Goal: Task Accomplishment & Management: Use online tool/utility

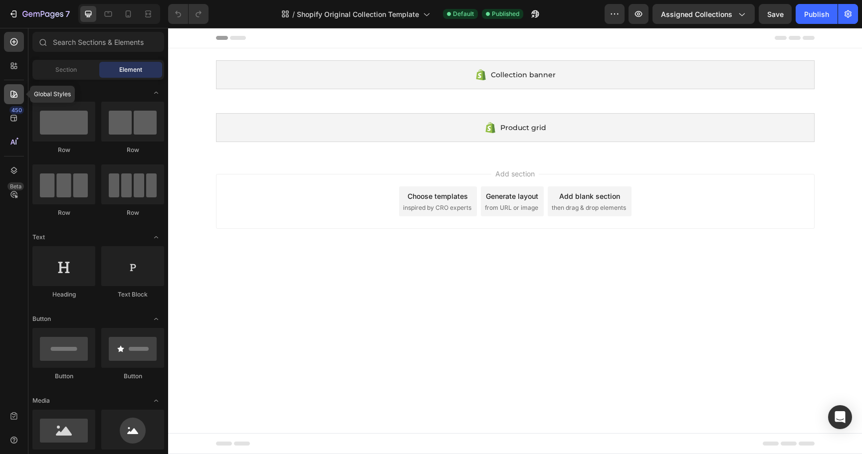
click at [14, 95] on icon at bounding box center [14, 94] width 10 height 10
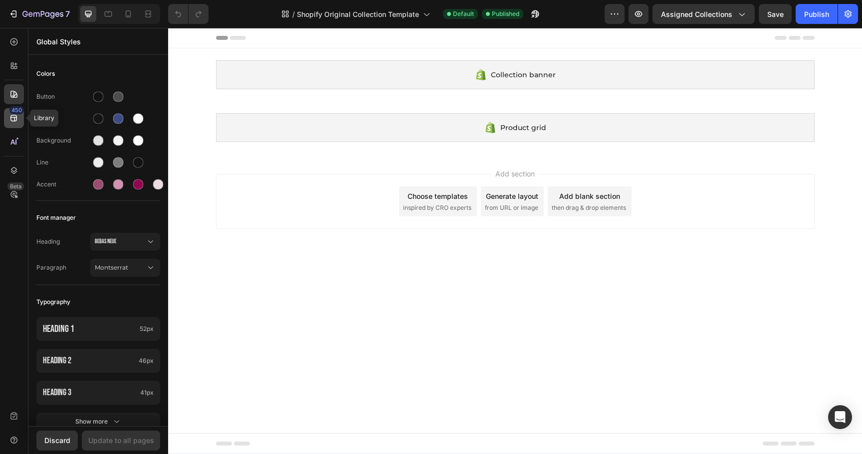
click at [16, 119] on icon at bounding box center [13, 118] width 6 height 6
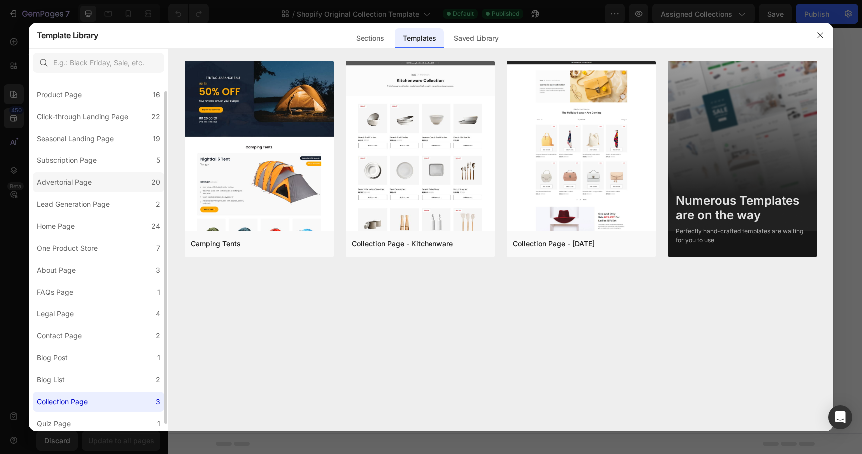
scroll to position [24, 0]
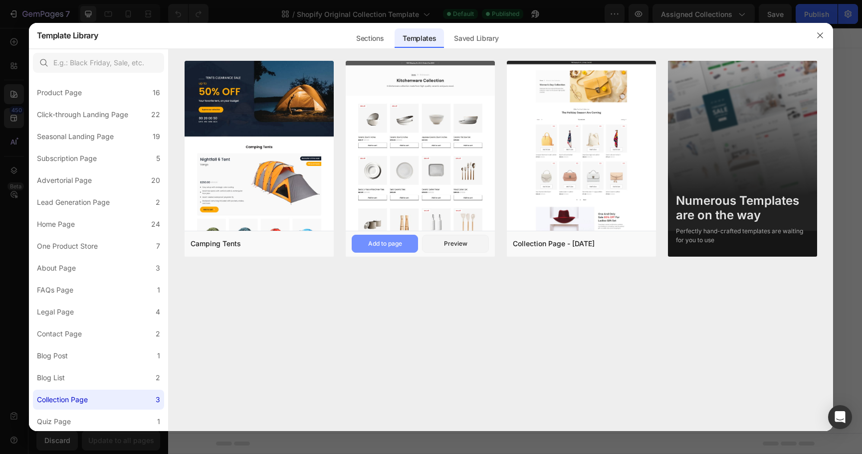
click at [384, 245] on div "Add to page" at bounding box center [385, 243] width 34 height 9
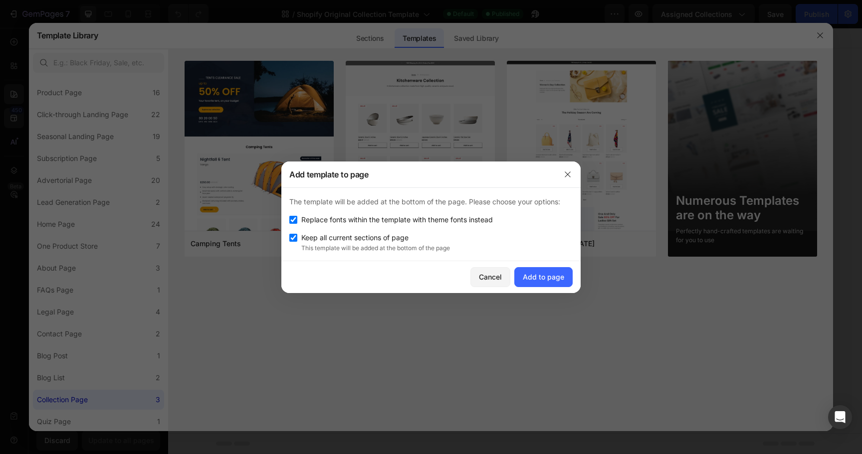
click at [292, 237] on input "checkbox" at bounding box center [293, 238] width 8 height 8
checkbox input "false"
click at [550, 279] on div "Add to page" at bounding box center [543, 277] width 41 height 10
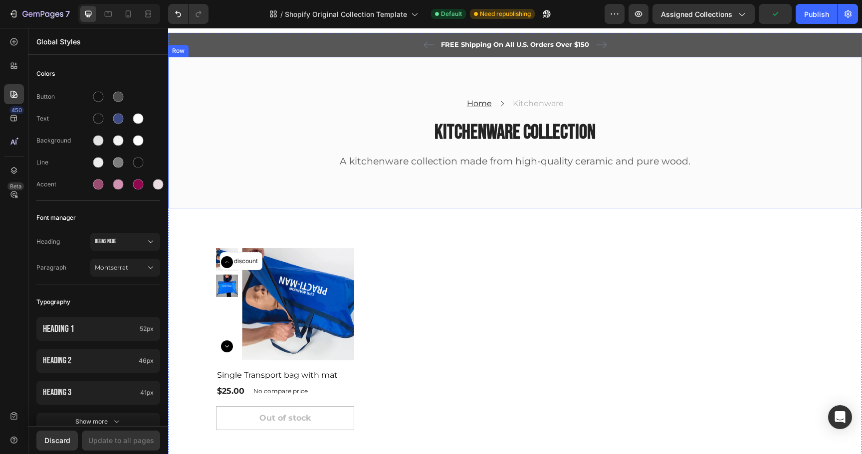
scroll to position [0, 0]
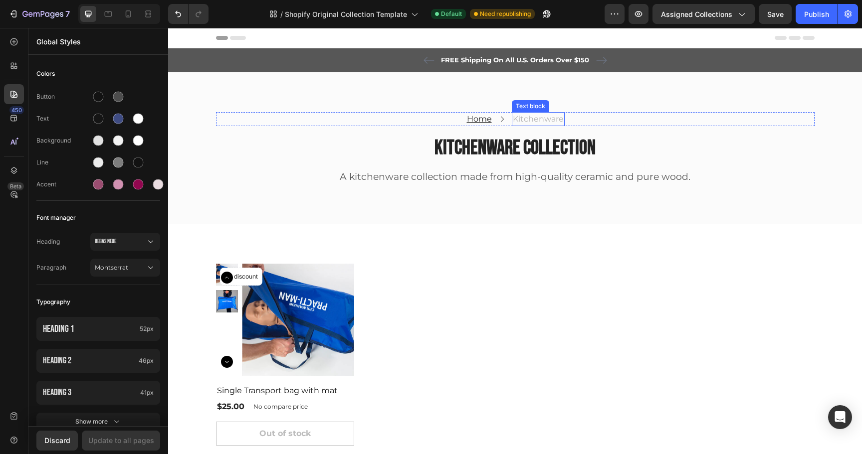
click at [535, 118] on p "Kitchenware" at bounding box center [538, 119] width 51 height 12
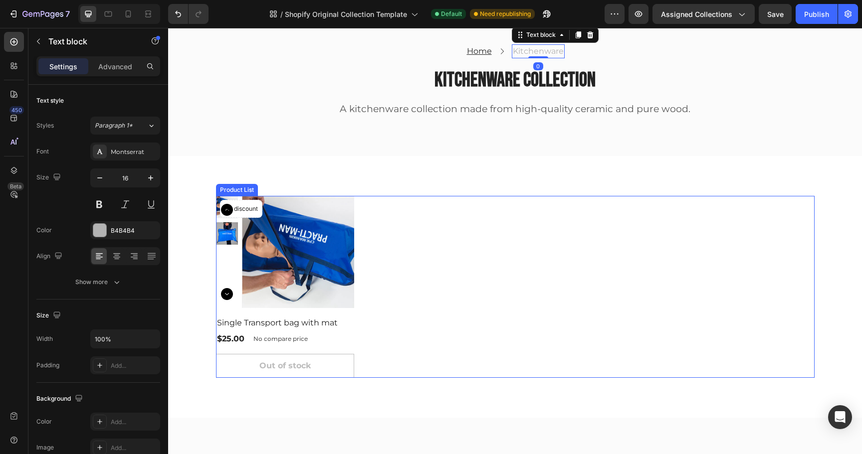
scroll to position [70, 0]
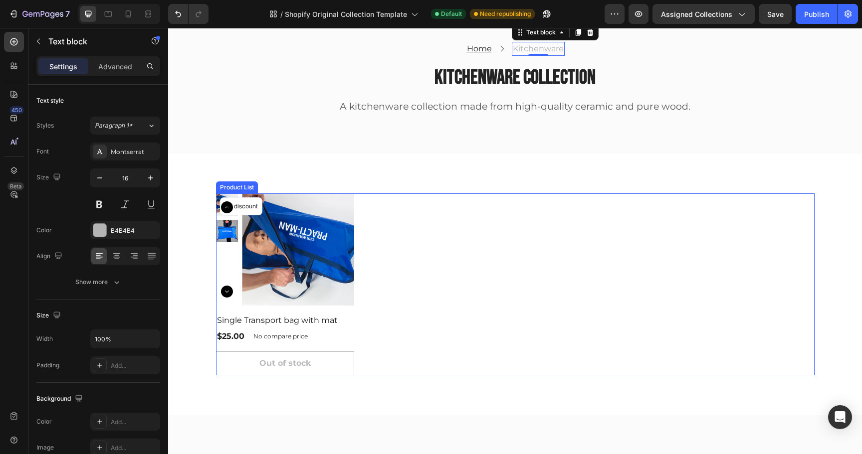
click at [432, 296] on div "Product Images No discount Not be displayed when published Product Badge Row Si…" at bounding box center [515, 285] width 599 height 182
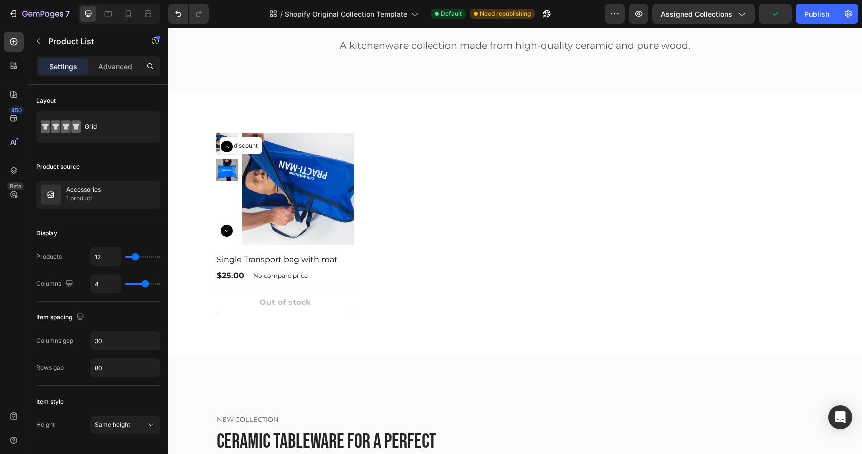
scroll to position [139, 0]
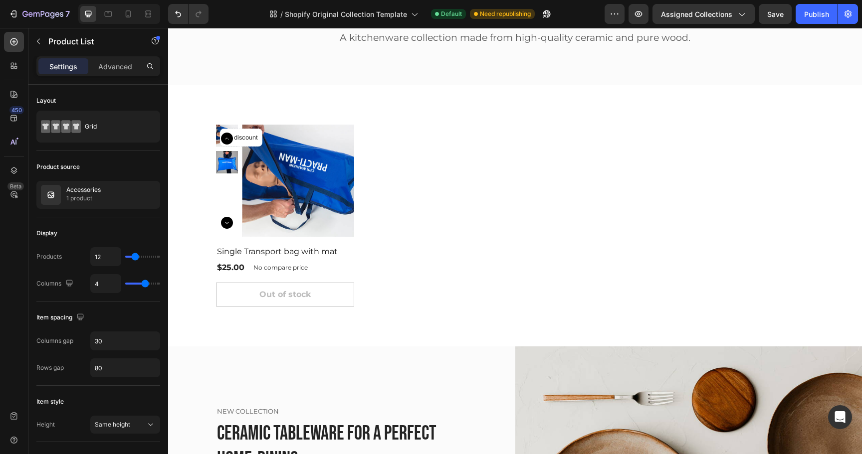
click at [473, 149] on div "Product Images No discount Not be displayed when published Product Badge Row Si…" at bounding box center [515, 216] width 599 height 182
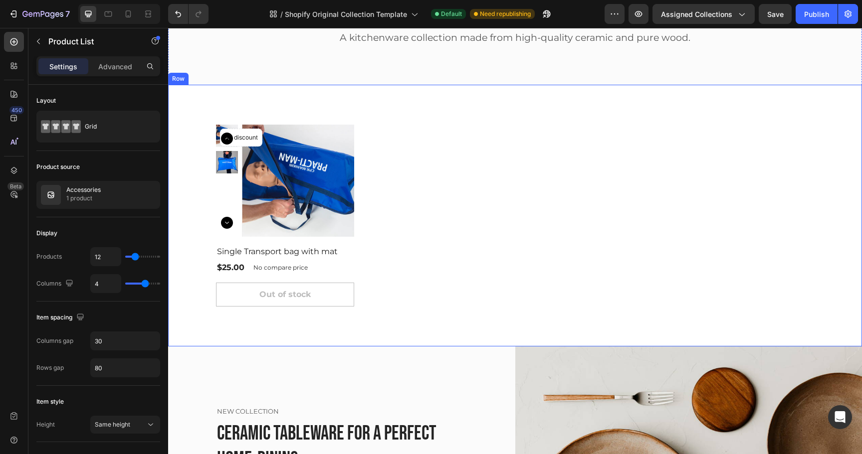
click at [331, 99] on div "Product Images No discount Not be displayed when published Product Badge Row Si…" at bounding box center [515, 216] width 694 height 262
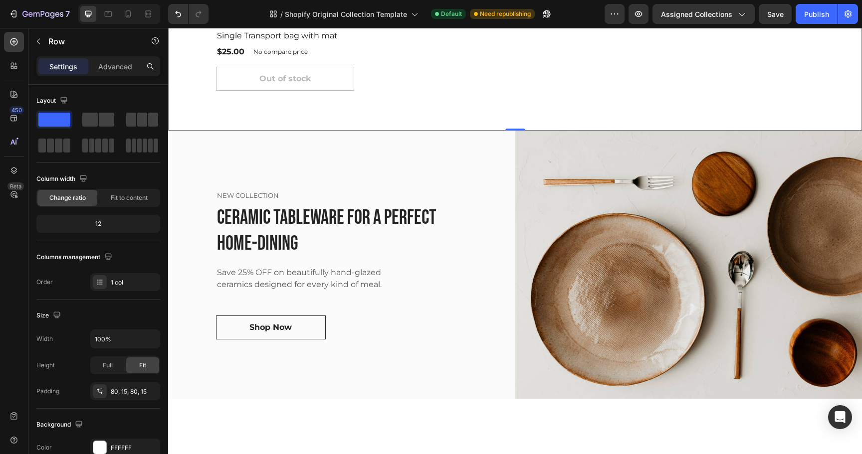
scroll to position [423, 0]
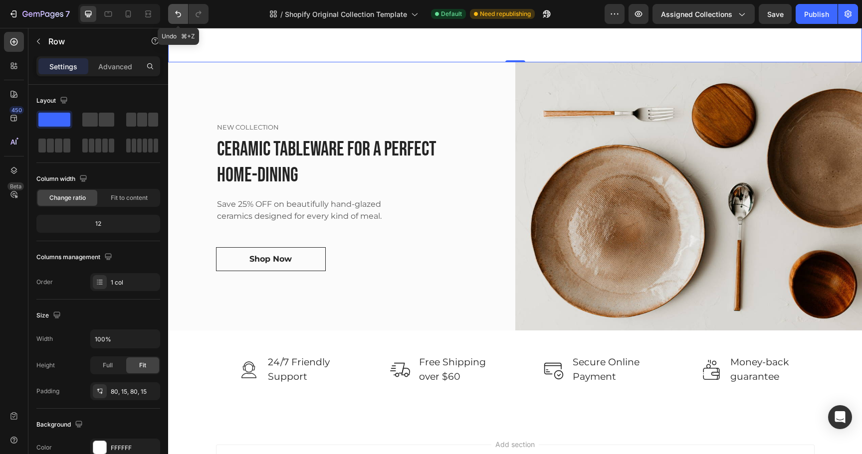
click at [182, 18] on icon "Undo/Redo" at bounding box center [178, 14] width 10 height 10
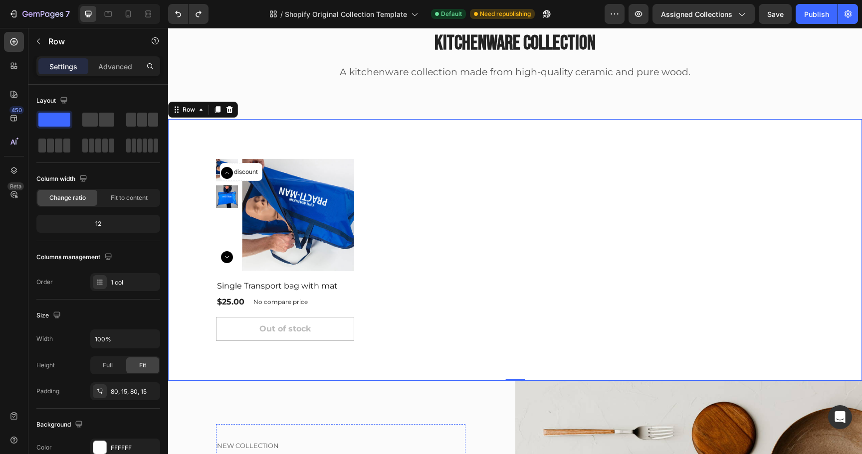
scroll to position [0, 0]
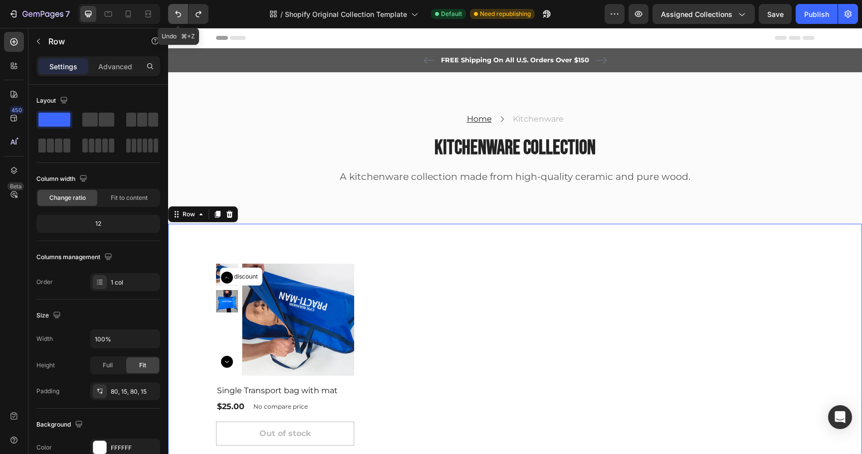
click at [174, 18] on icon "Undo/Redo" at bounding box center [178, 14] width 10 height 10
click at [178, 13] on icon "Undo/Redo" at bounding box center [178, 14] width 10 height 10
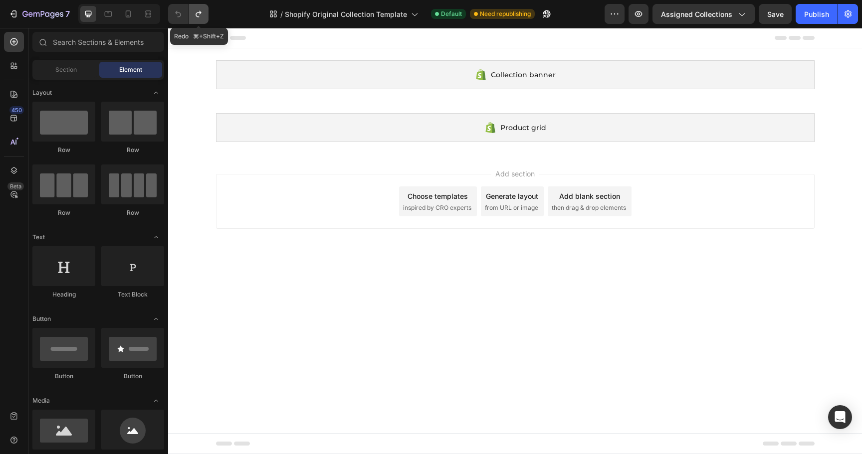
click at [198, 11] on icon "Undo/Redo" at bounding box center [199, 14] width 10 height 10
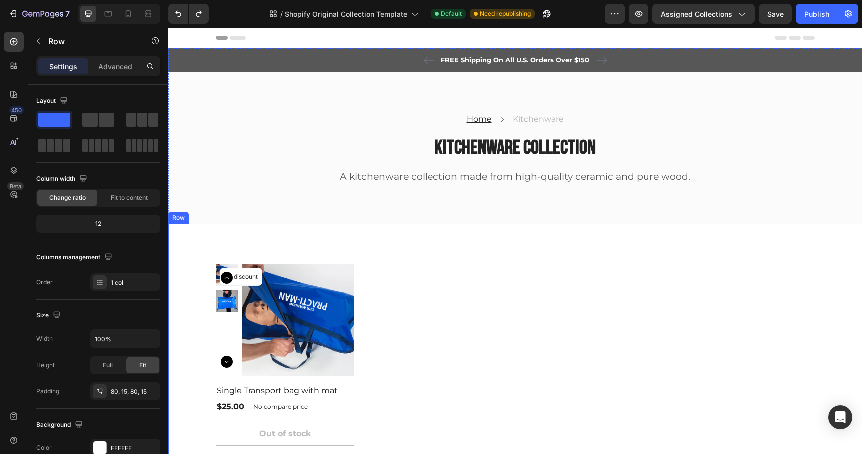
click at [182, 217] on div "Row" at bounding box center [178, 217] width 16 height 9
click at [406, 311] on div "Product Images No discount Not be displayed when published Product Badge Row Si…" at bounding box center [515, 355] width 599 height 182
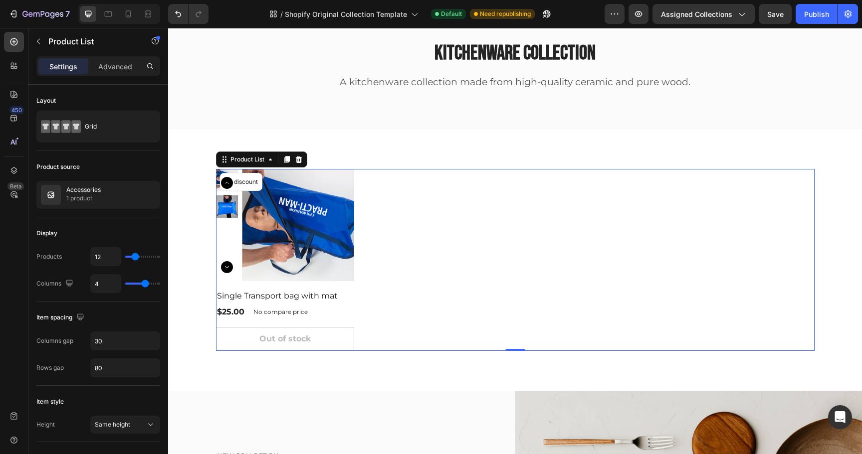
scroll to position [100, 0]
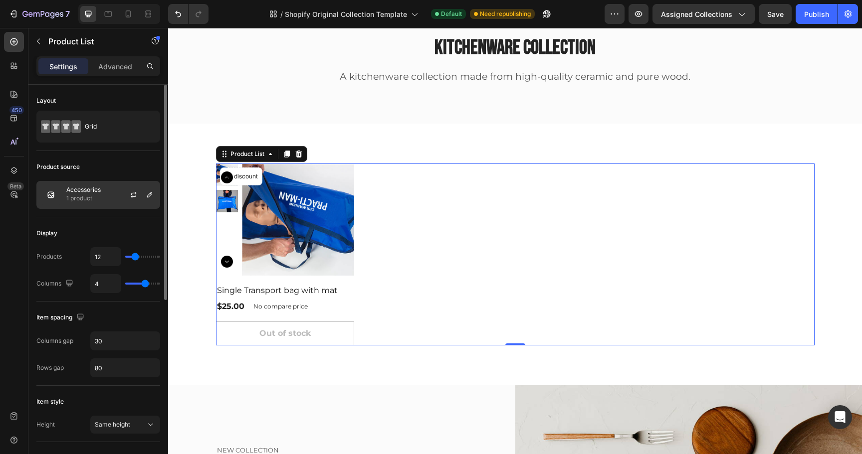
click at [119, 192] on div at bounding box center [138, 195] width 44 height 27
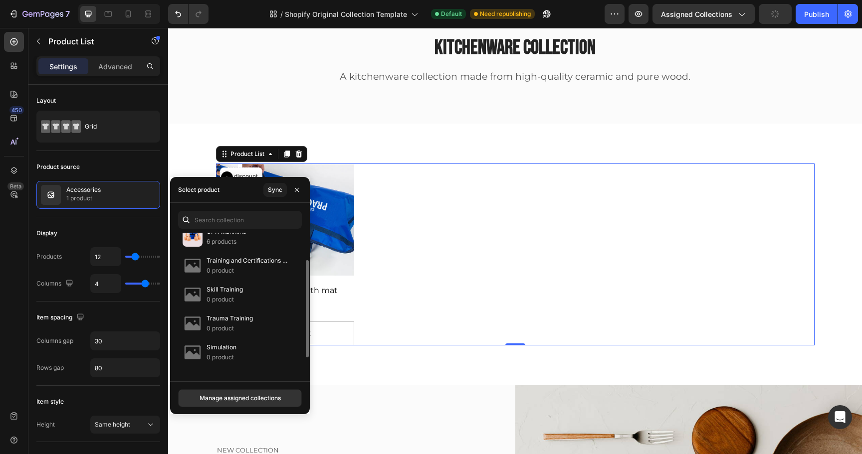
scroll to position [40, 0]
click at [244, 240] on p "6 products" at bounding box center [226, 241] width 39 height 10
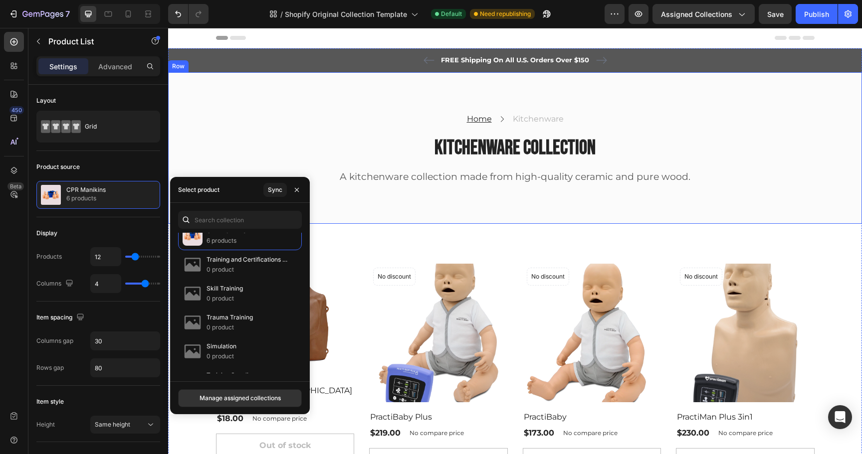
click at [267, 104] on div "Home Text block Icon Kitchenware Text block Row Kitchenware Collection Heading …" at bounding box center [515, 148] width 694 height 152
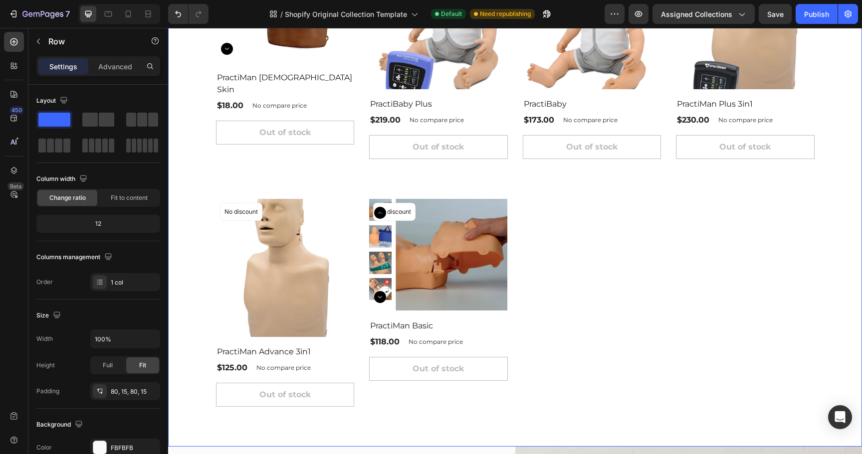
scroll to position [325, 0]
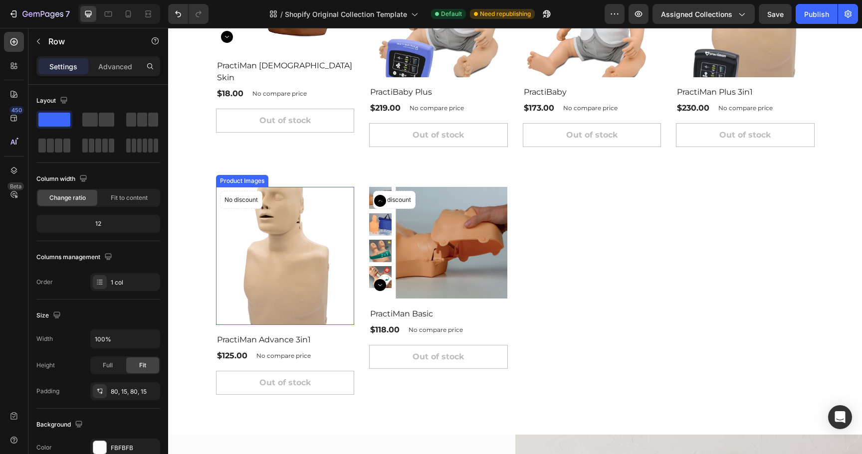
click at [301, 255] on img at bounding box center [285, 256] width 139 height 139
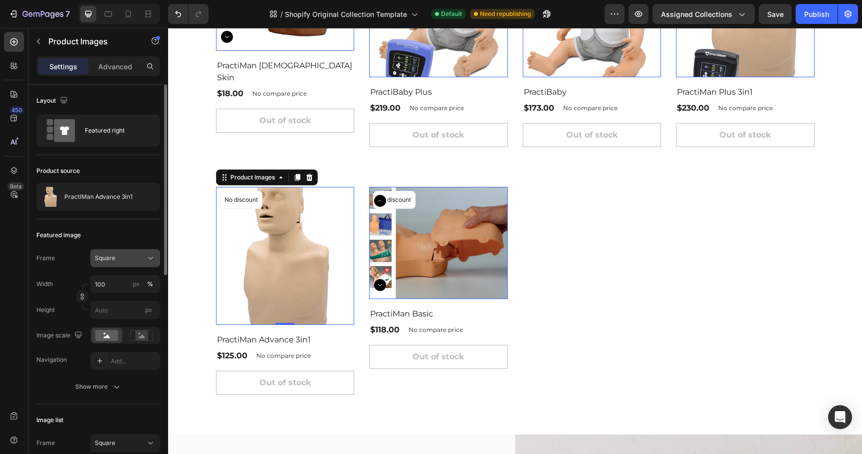
click at [149, 264] on button "Square" at bounding box center [125, 258] width 70 height 18
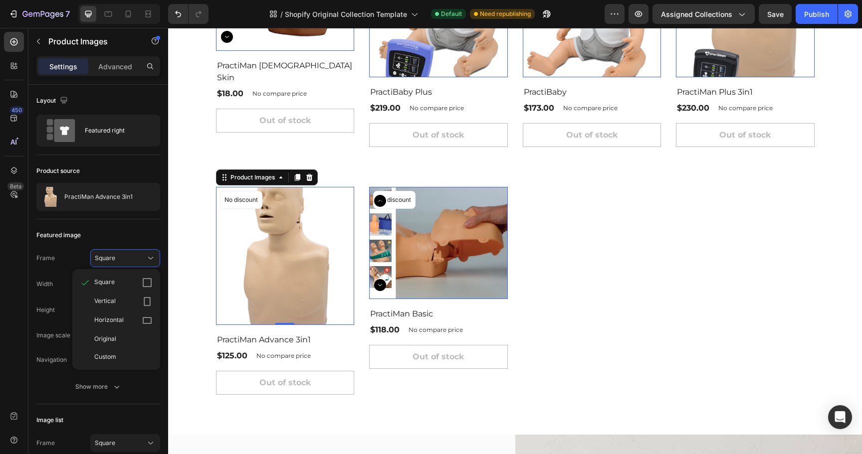
click at [427, 278] on img at bounding box center [452, 243] width 112 height 112
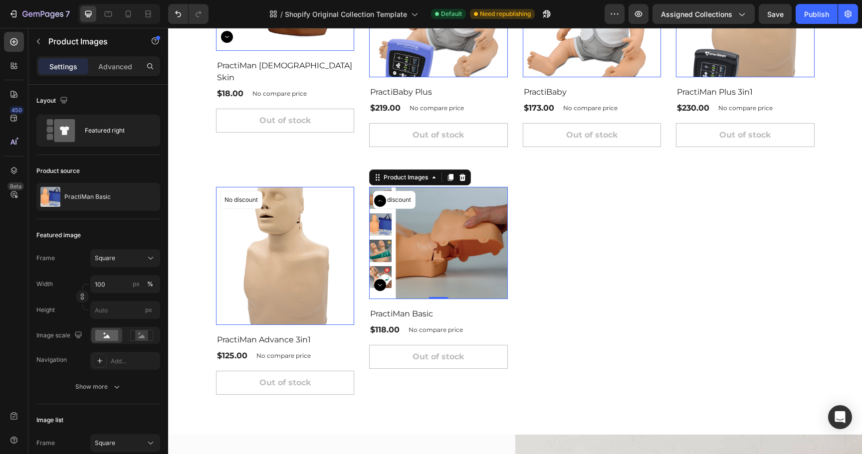
click at [260, 246] on img at bounding box center [285, 256] width 139 height 139
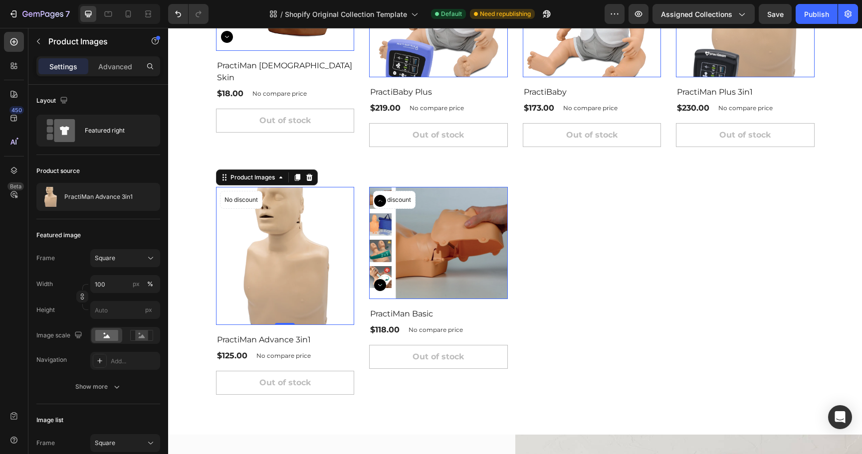
click at [399, 248] on img at bounding box center [452, 243] width 112 height 112
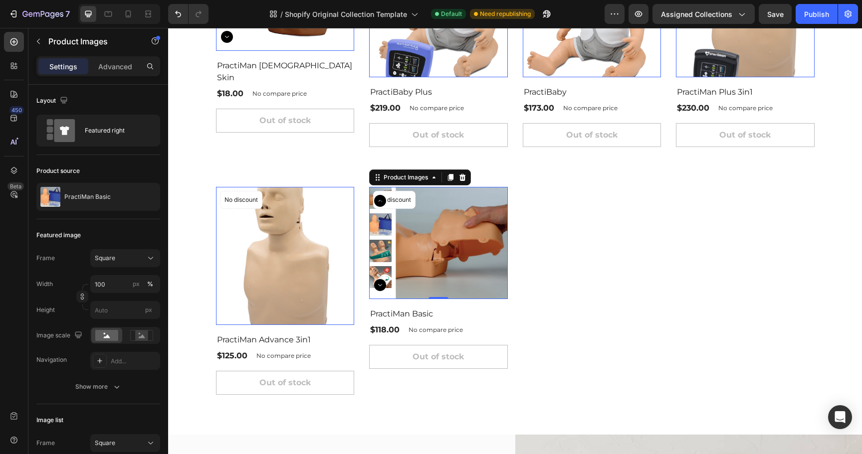
click at [308, 252] on img at bounding box center [285, 256] width 139 height 139
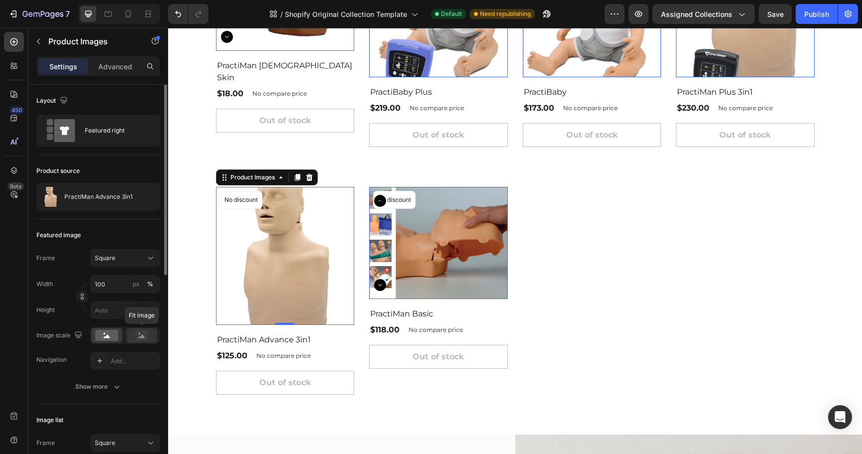
click at [146, 335] on rect at bounding box center [141, 336] width 13 height 10
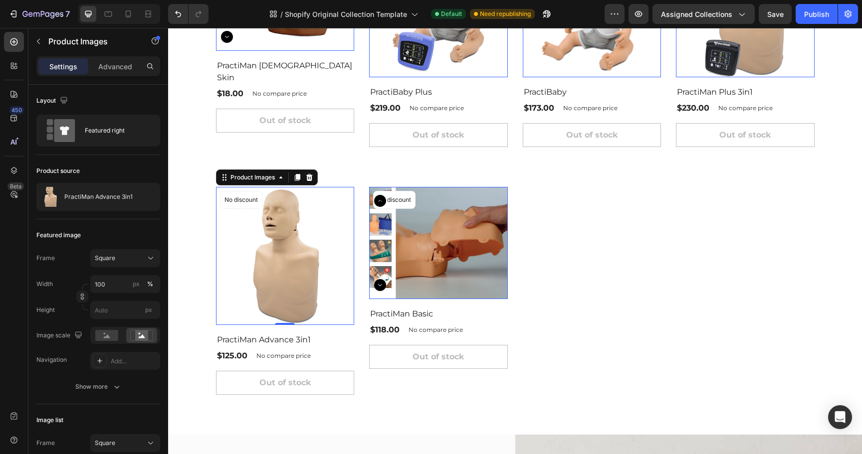
click at [479, 262] on img at bounding box center [452, 243] width 112 height 112
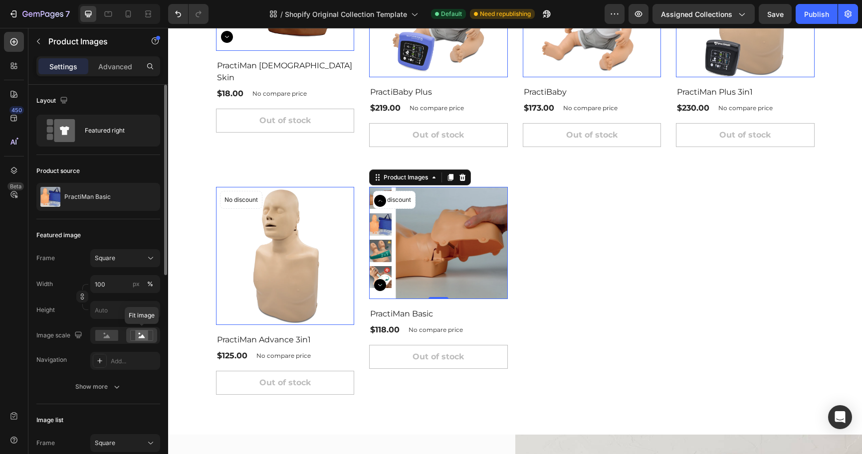
click at [136, 337] on rect at bounding box center [141, 336] width 13 height 10
click at [109, 335] on rect at bounding box center [106, 335] width 23 height 11
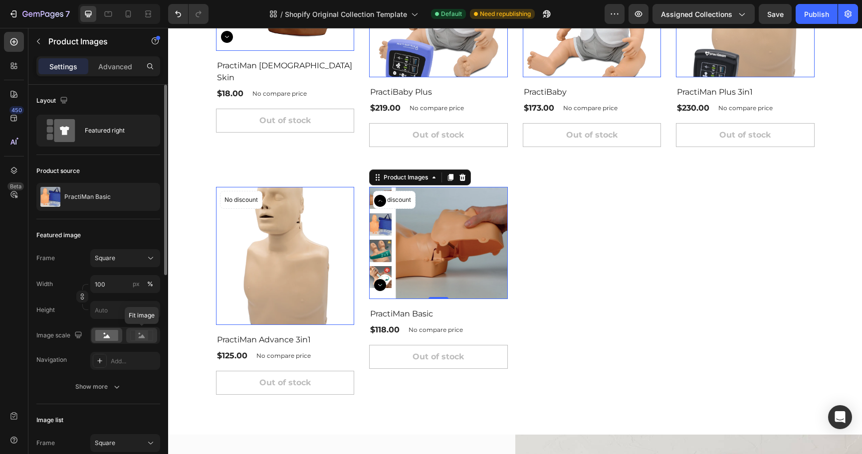
click at [143, 335] on rect at bounding box center [141, 336] width 13 height 10
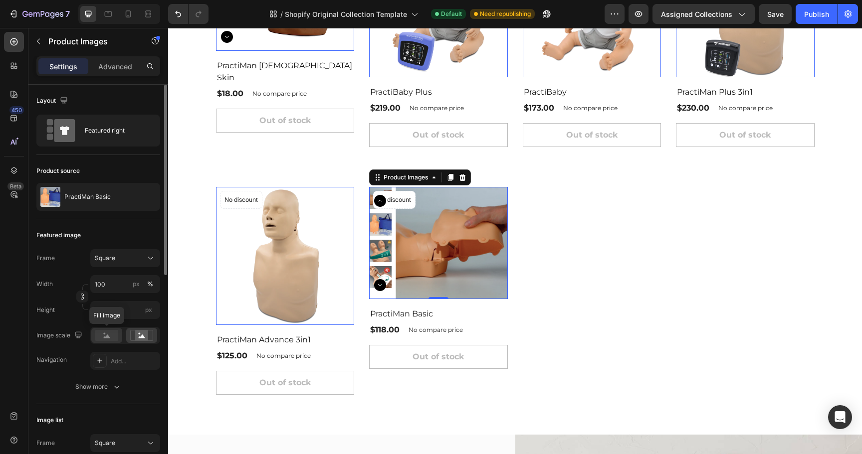
click at [110, 335] on rect at bounding box center [106, 335] width 23 height 11
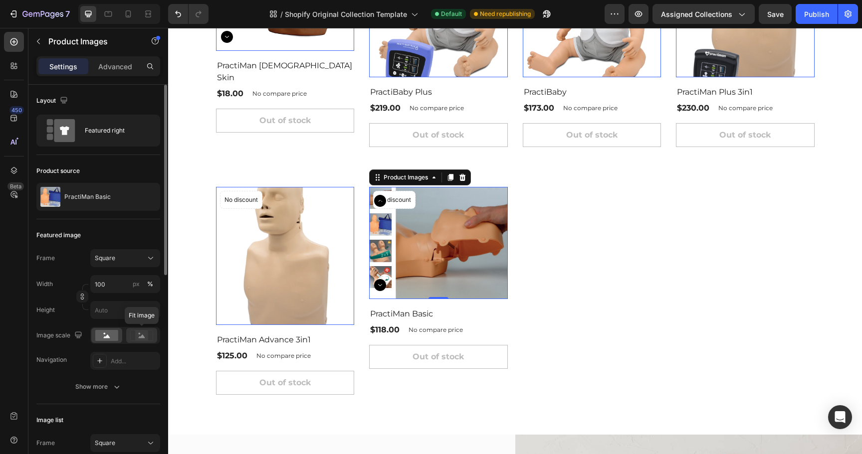
click at [148, 335] on icon at bounding box center [141, 335] width 23 height 11
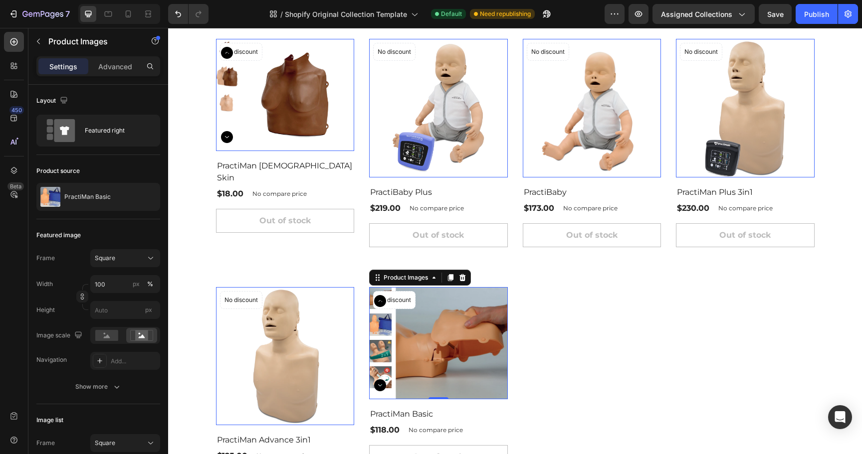
scroll to position [228, 0]
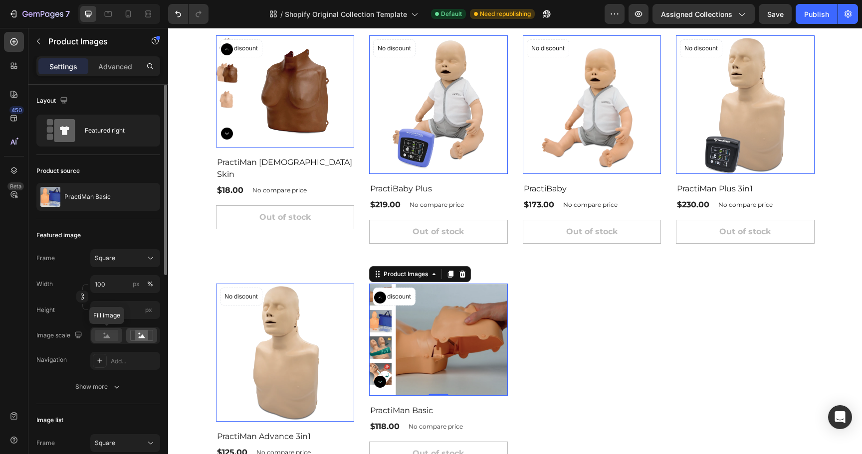
click at [113, 339] on rect at bounding box center [106, 335] width 23 height 11
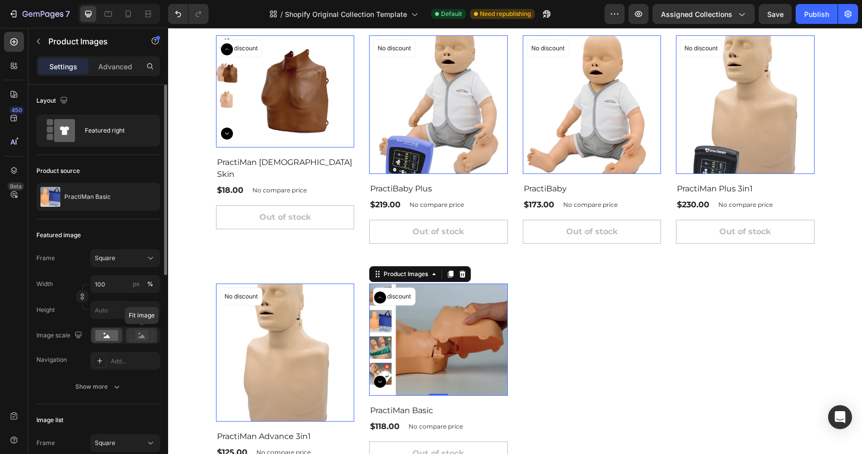
click at [145, 336] on rect at bounding box center [141, 336] width 13 height 10
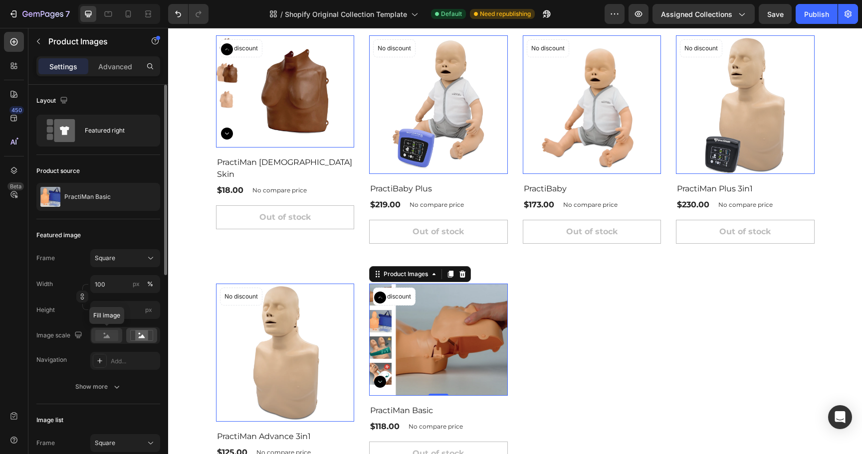
click at [121, 337] on div at bounding box center [106, 335] width 31 height 15
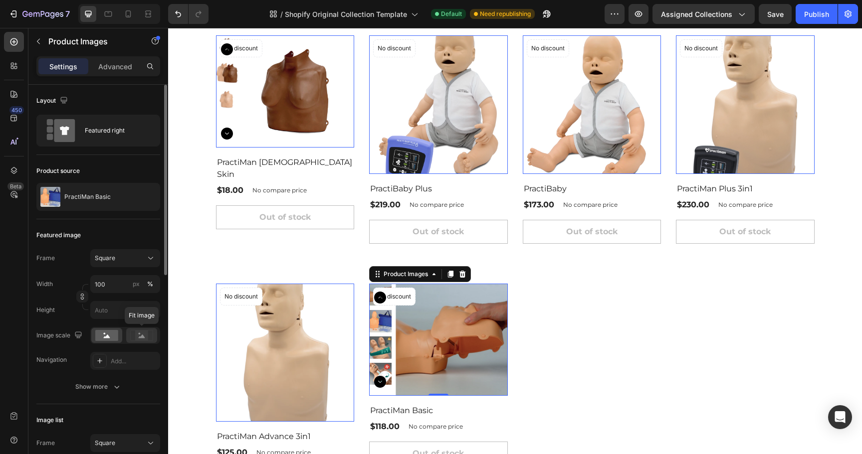
click at [140, 336] on rect at bounding box center [141, 336] width 13 height 10
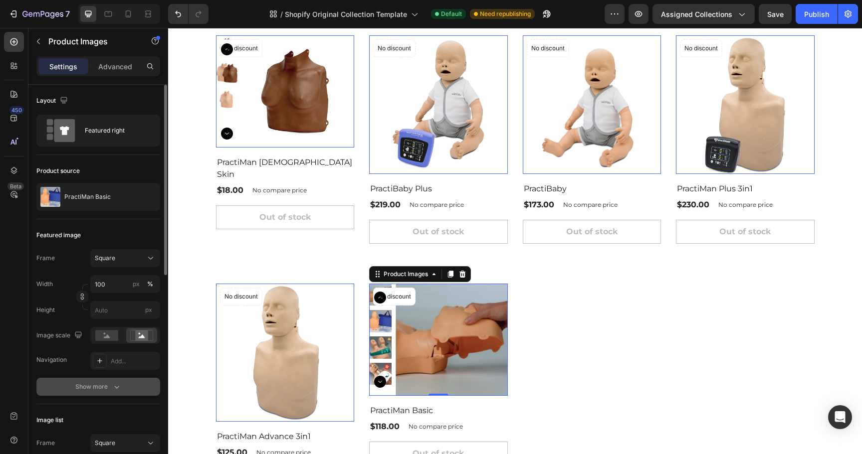
click at [109, 380] on button "Show more" at bounding box center [98, 387] width 124 height 18
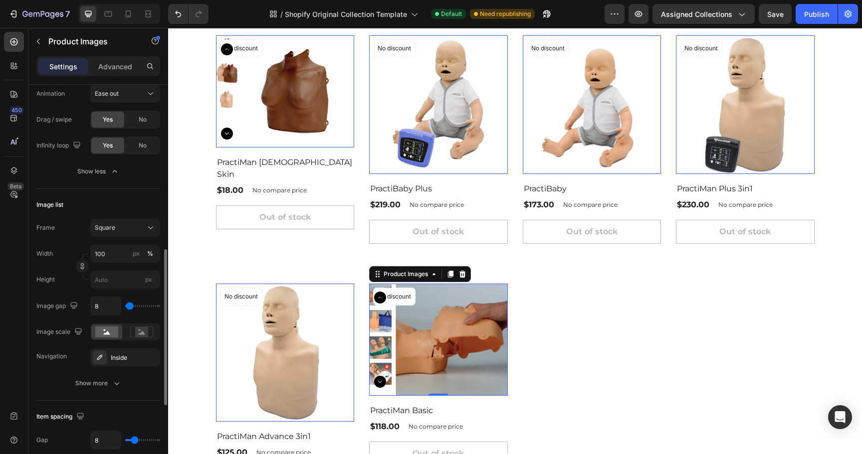
scroll to position [405, 0]
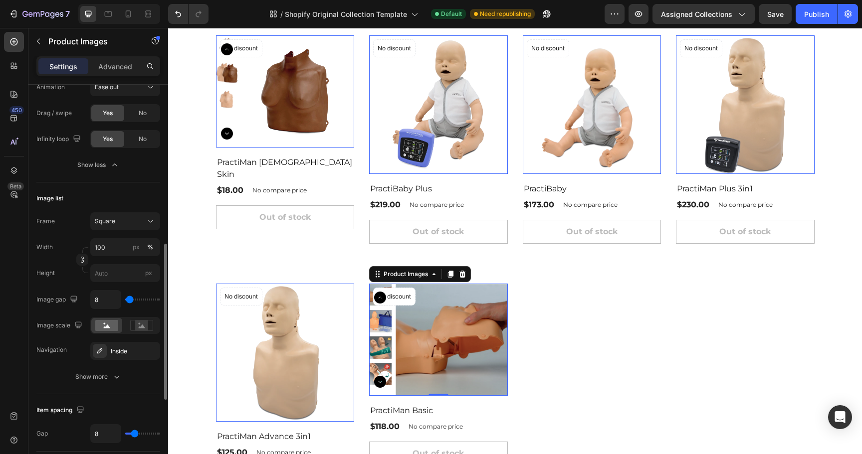
type input "125"
type input "132"
type input "139"
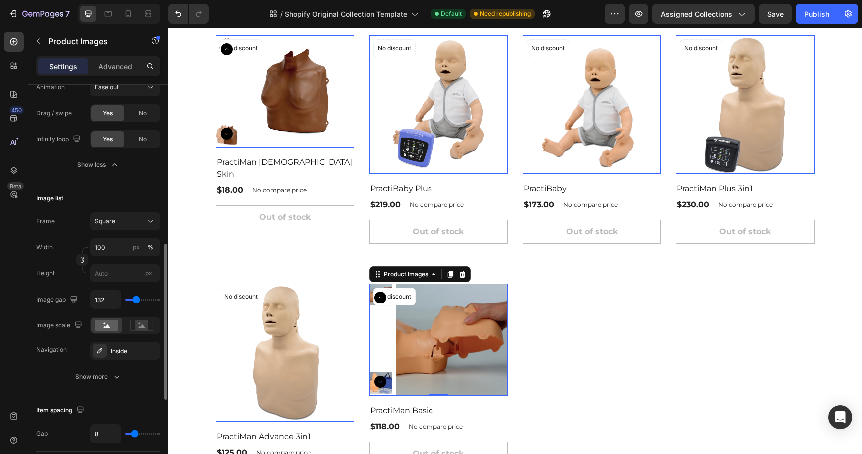
type input "139"
type input "167"
type input "168"
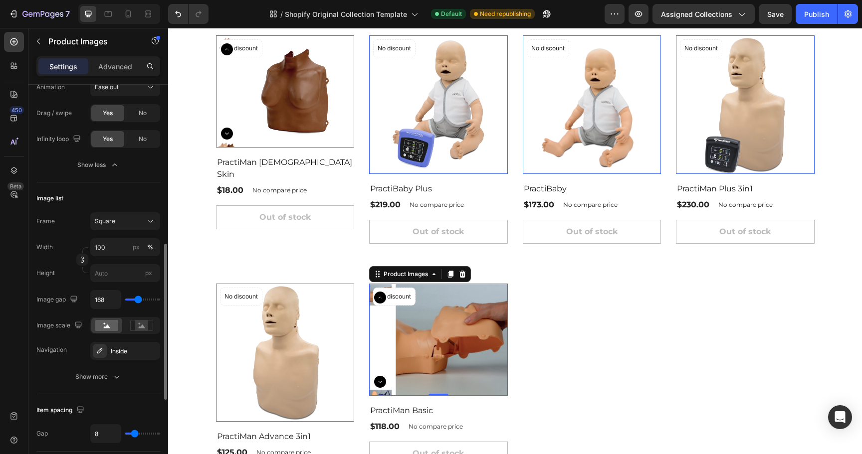
type input "152"
type input "127"
type input "124"
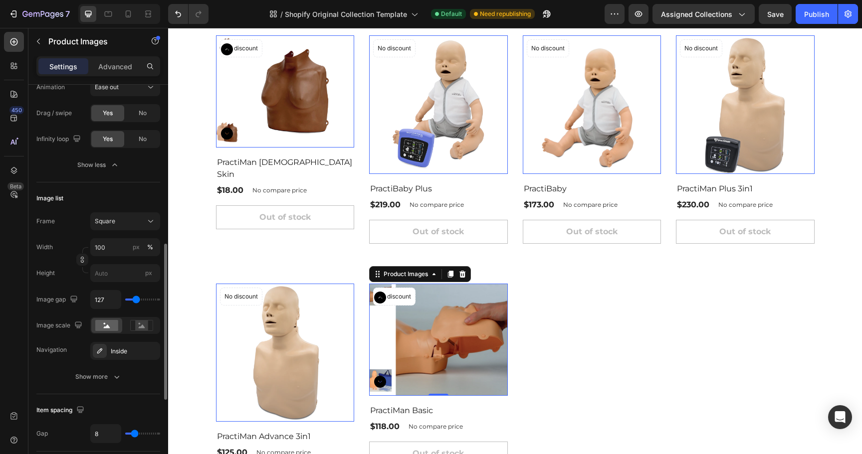
type input "124"
type input "117"
type input "100"
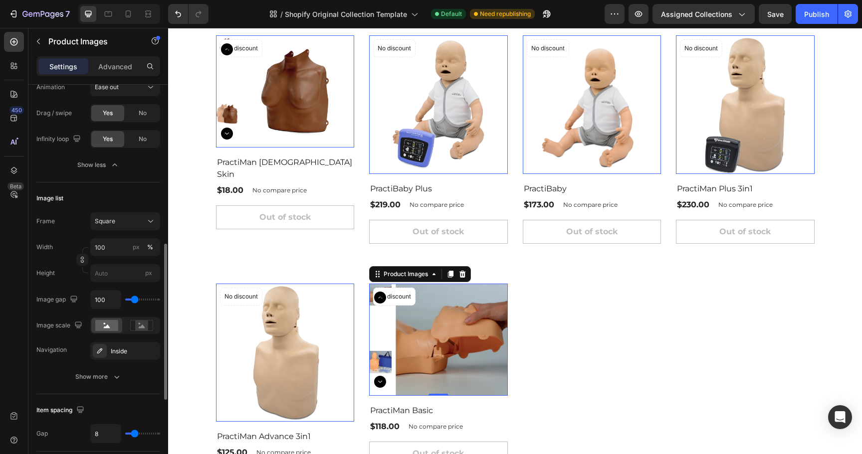
type input "90"
type input "69"
type input "54"
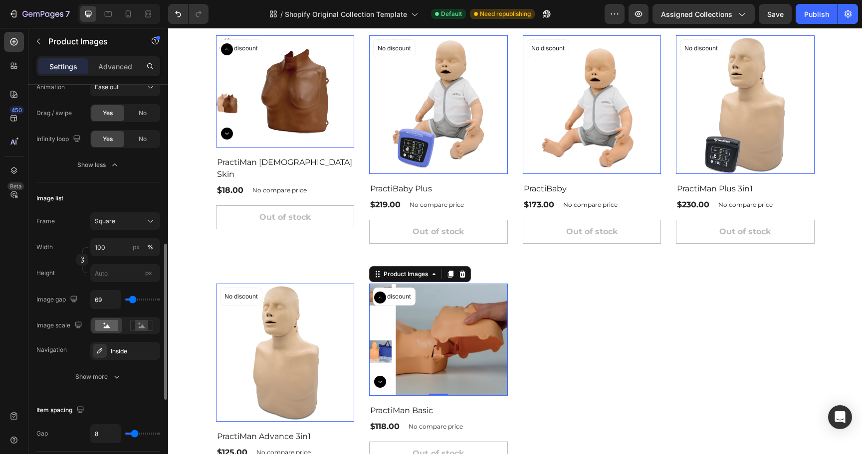
type input "54"
type input "39"
type input "28"
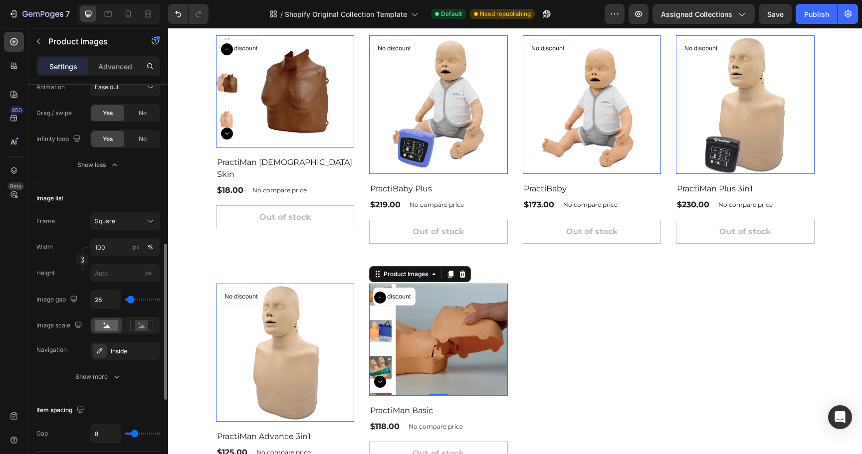
type input "26"
type input "14"
type input "1"
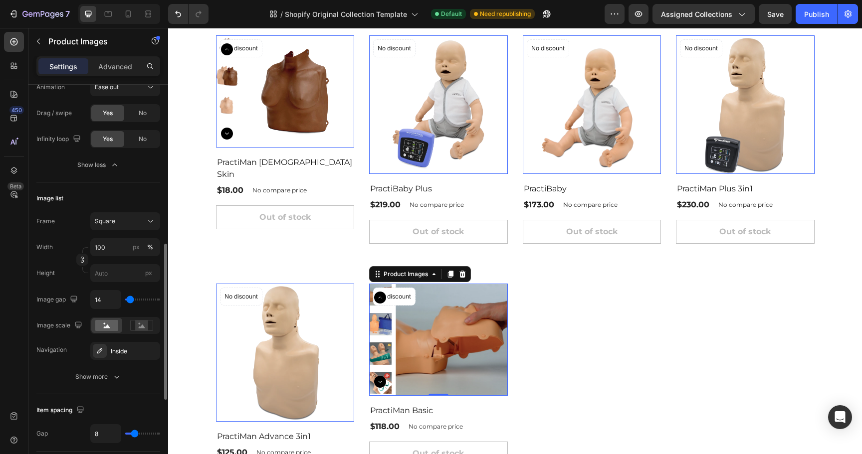
type input "1"
type input "3"
type input "7"
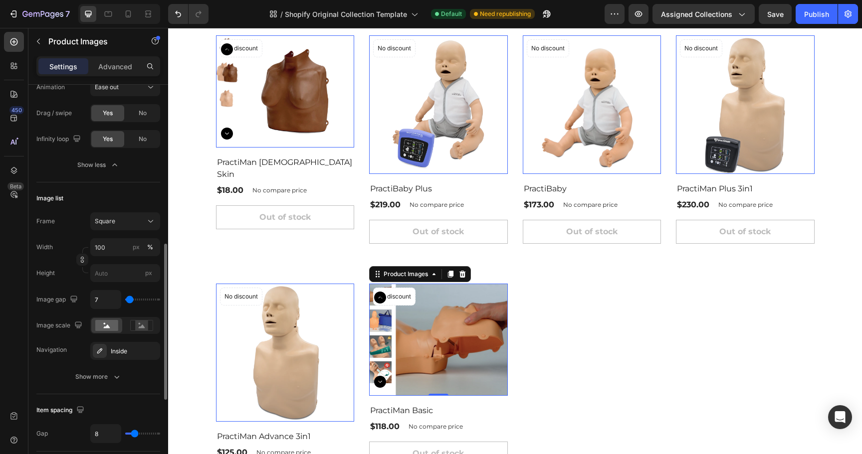
type input "14"
type input "22"
type input "25"
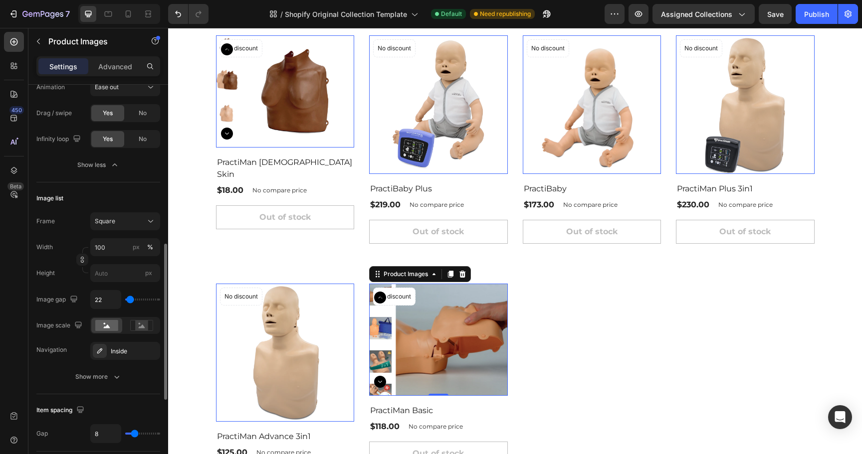
type input "25"
type input "20"
type input "18"
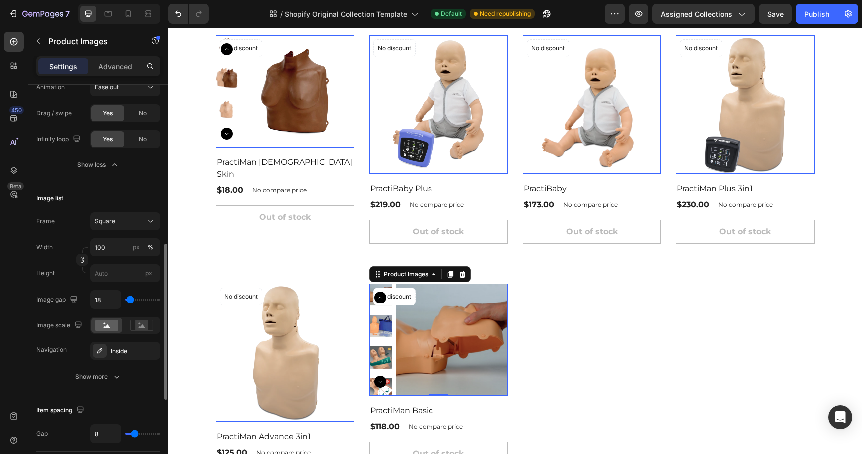
type input "12"
click at [130, 299] on input "range" at bounding box center [142, 300] width 35 height 2
click at [107, 298] on input "12" at bounding box center [106, 300] width 30 height 18
type input "8"
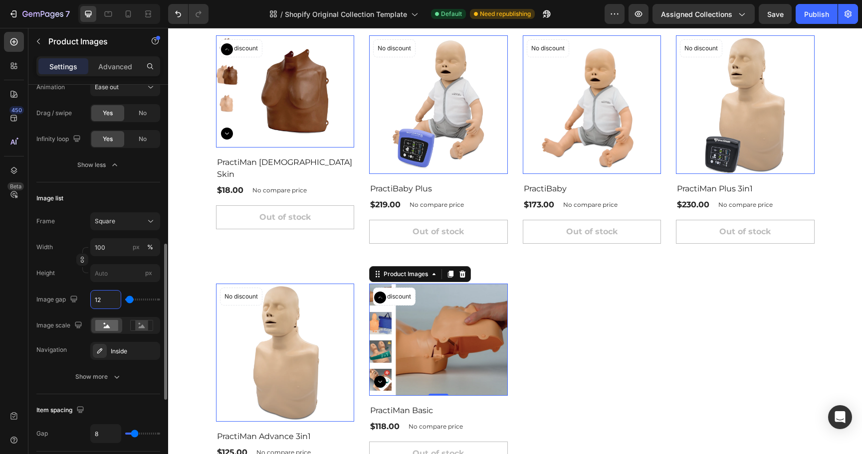
type input "8"
click at [135, 322] on icon at bounding box center [141, 325] width 23 height 11
click at [111, 329] on rect at bounding box center [106, 325] width 23 height 11
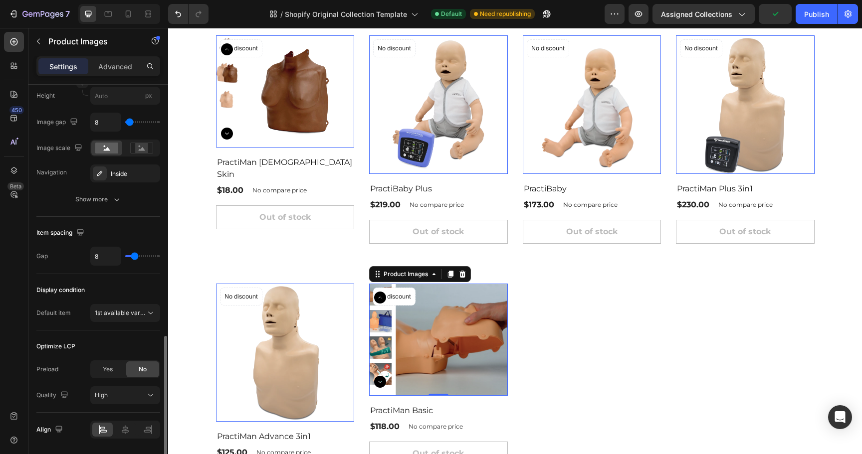
scroll to position [615, 0]
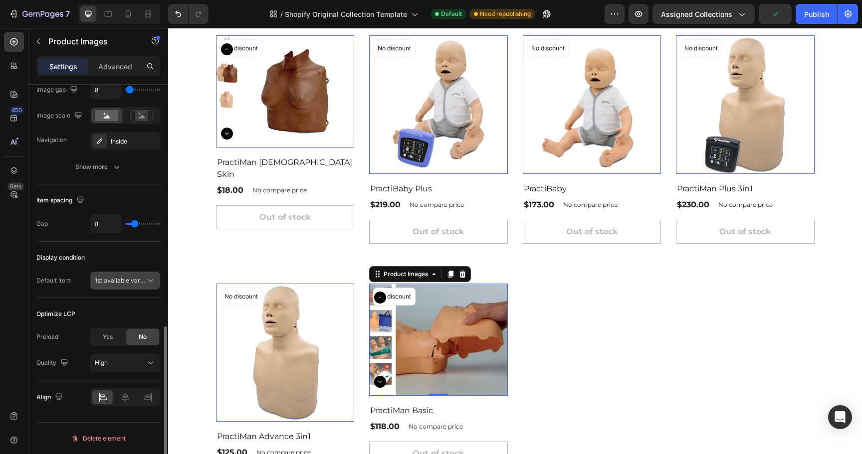
click at [136, 281] on span "1st available variant" at bounding box center [123, 280] width 56 height 7
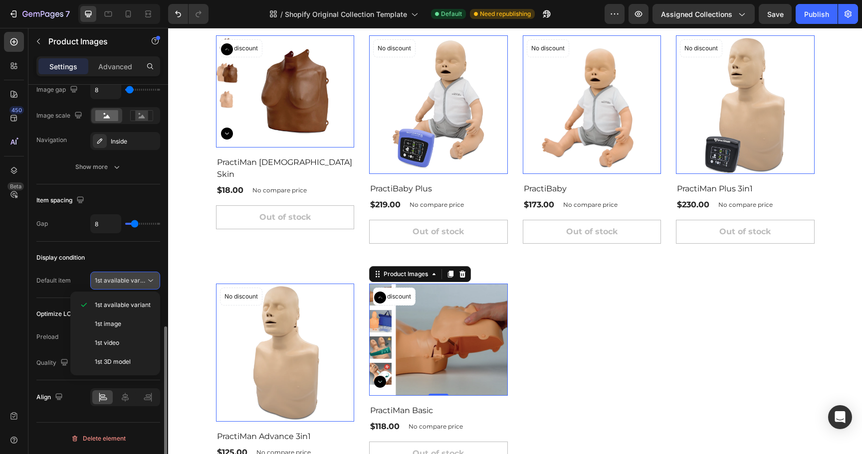
click at [136, 281] on span "1st available variant" at bounding box center [123, 280] width 56 height 7
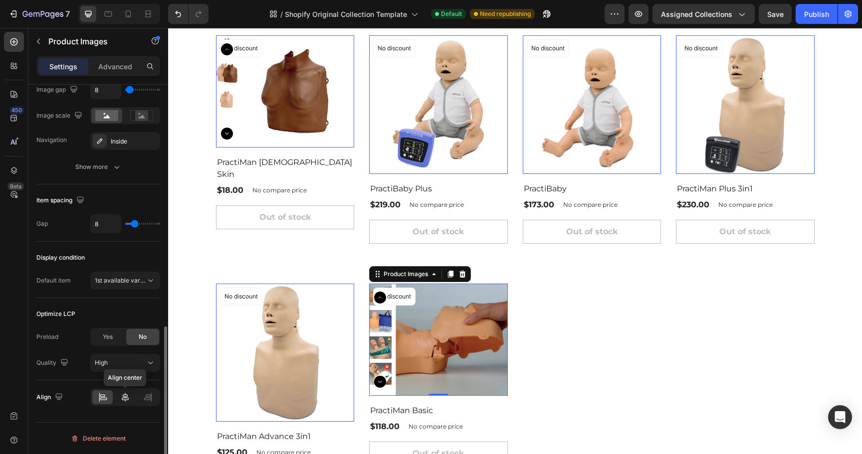
click at [125, 399] on icon at bounding box center [125, 398] width 10 height 10
click at [107, 401] on icon at bounding box center [103, 398] width 10 height 10
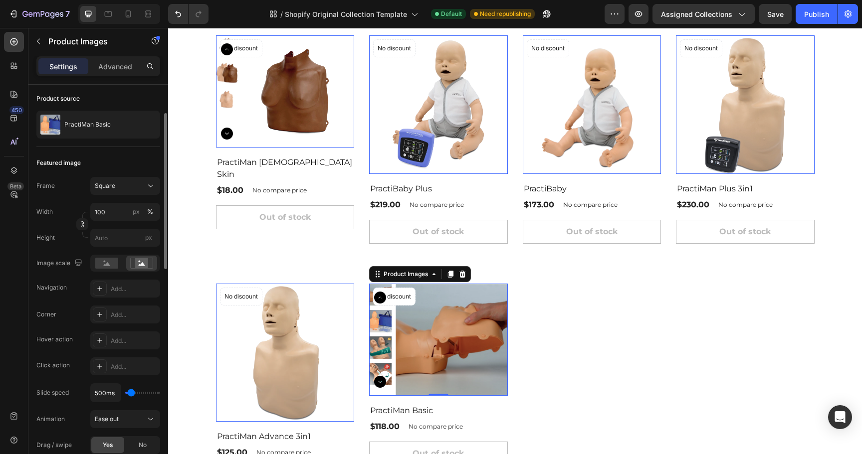
scroll to position [0, 0]
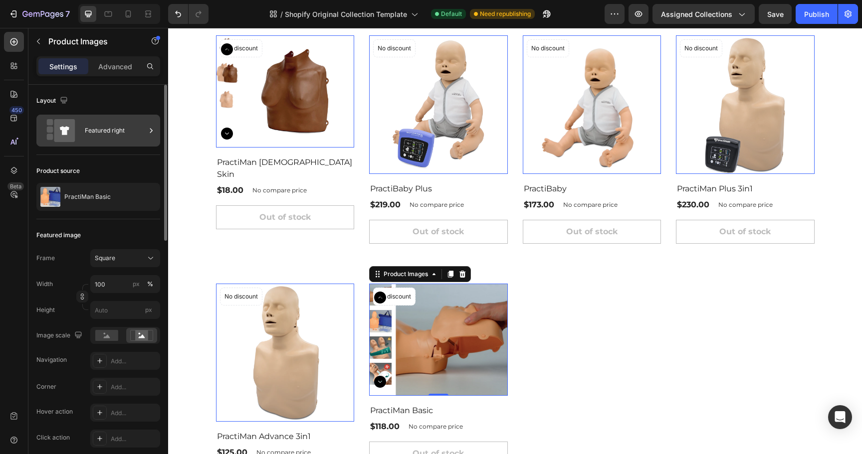
click at [118, 128] on div "Featured right" at bounding box center [115, 130] width 61 height 23
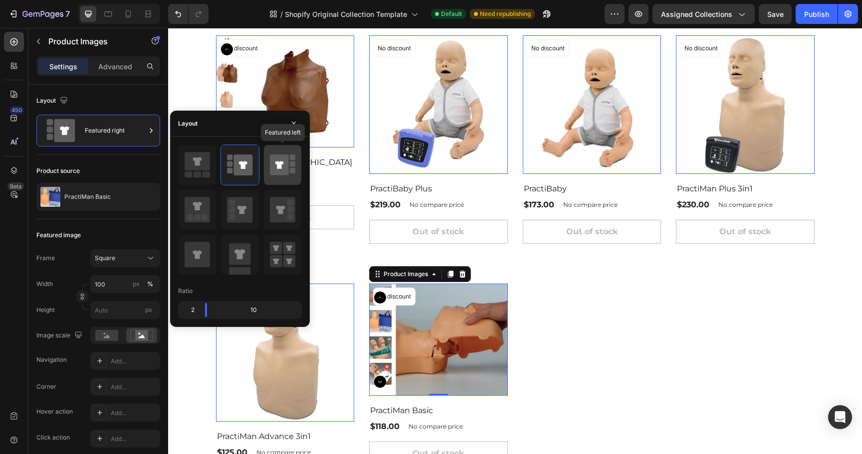
click at [286, 167] on icon at bounding box center [279, 165] width 19 height 21
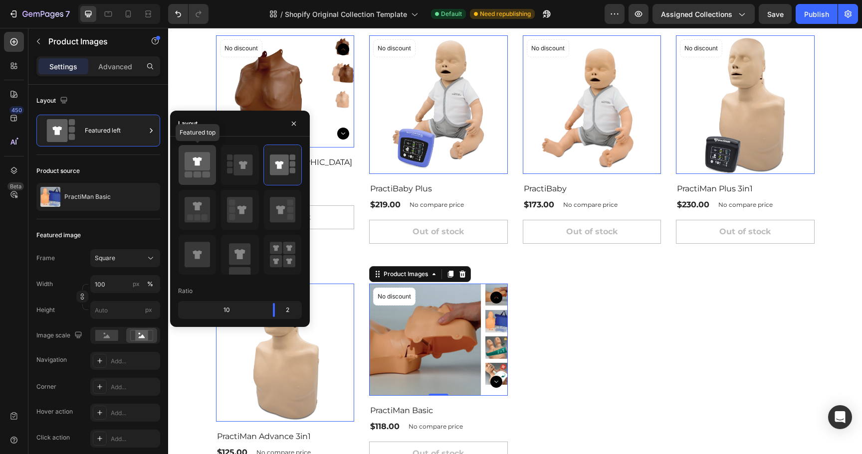
click at [204, 170] on icon at bounding box center [197, 161] width 25 height 18
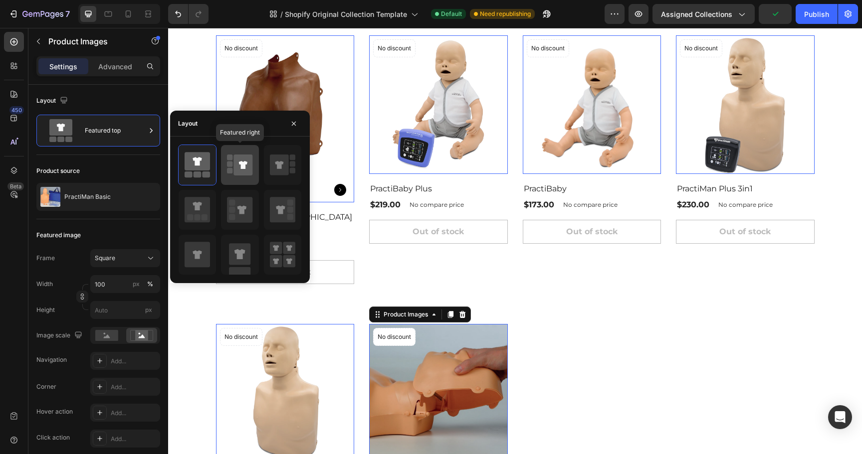
click at [244, 169] on icon at bounding box center [243, 165] width 8 height 8
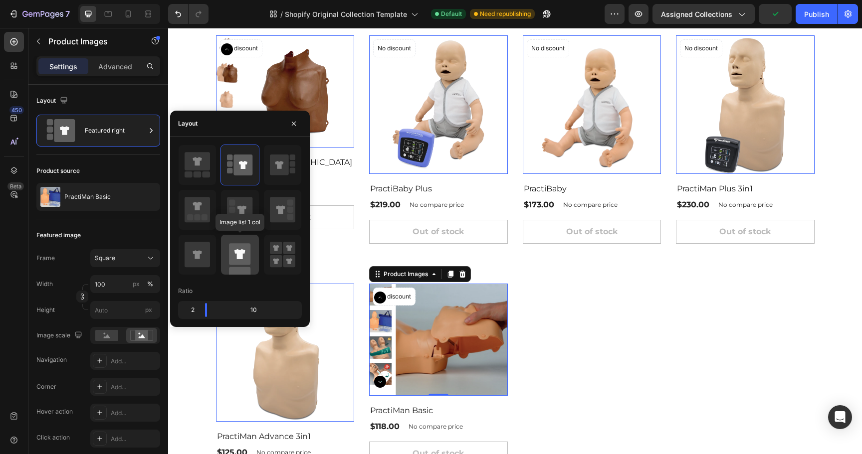
click at [246, 257] on rect at bounding box center [239, 253] width 21 height 21
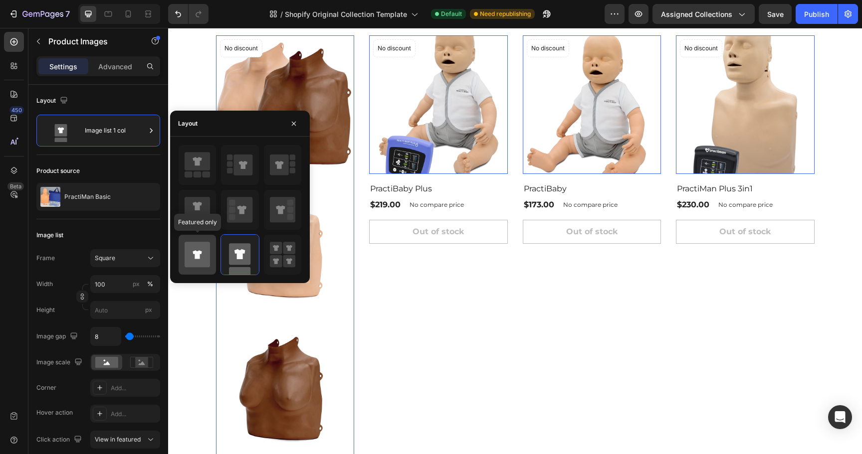
click at [205, 254] on icon at bounding box center [197, 254] width 25 height 25
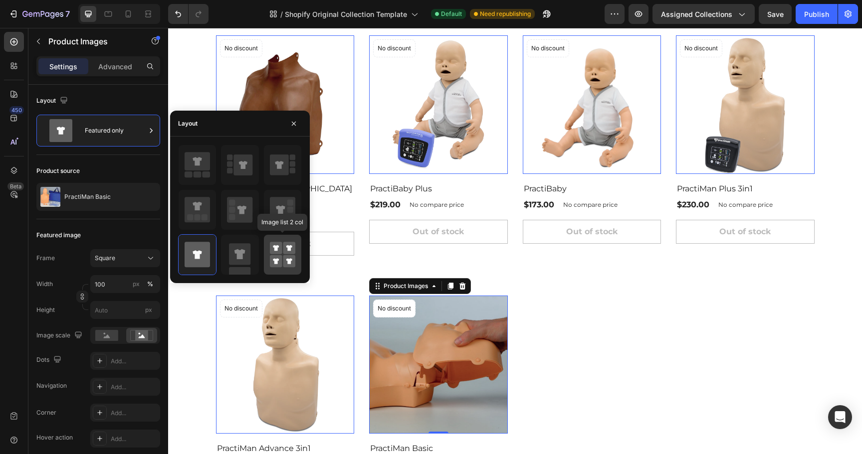
click at [279, 255] on rect at bounding box center [276, 261] width 12 height 12
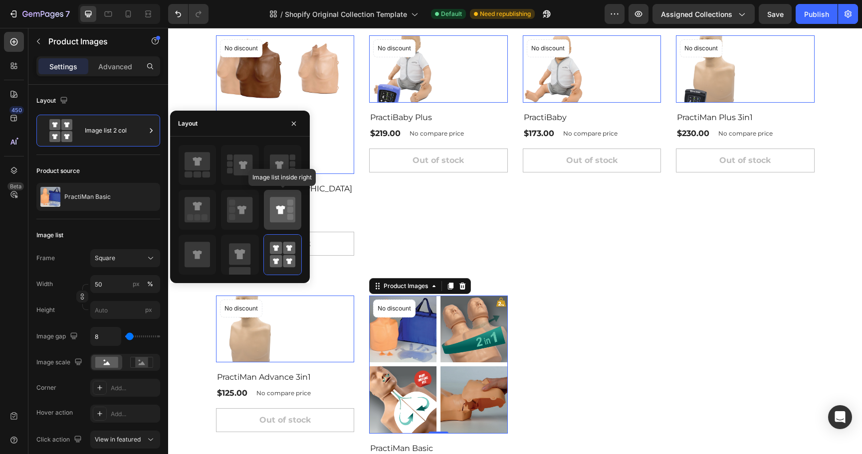
click at [283, 216] on icon at bounding box center [282, 209] width 25 height 25
type input "100"
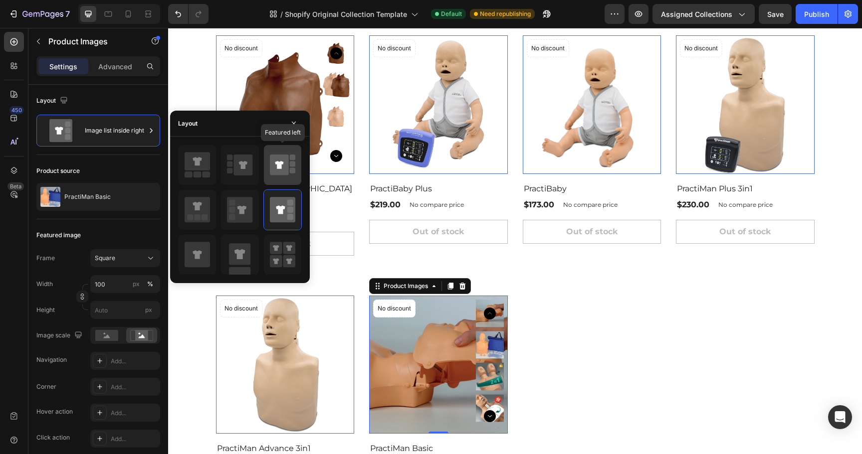
click at [277, 164] on icon at bounding box center [279, 165] width 8 height 8
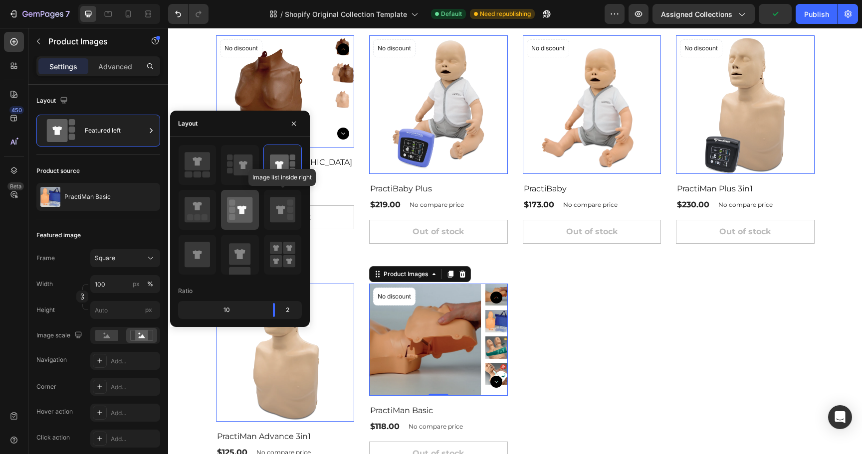
click at [251, 213] on icon at bounding box center [239, 209] width 25 height 25
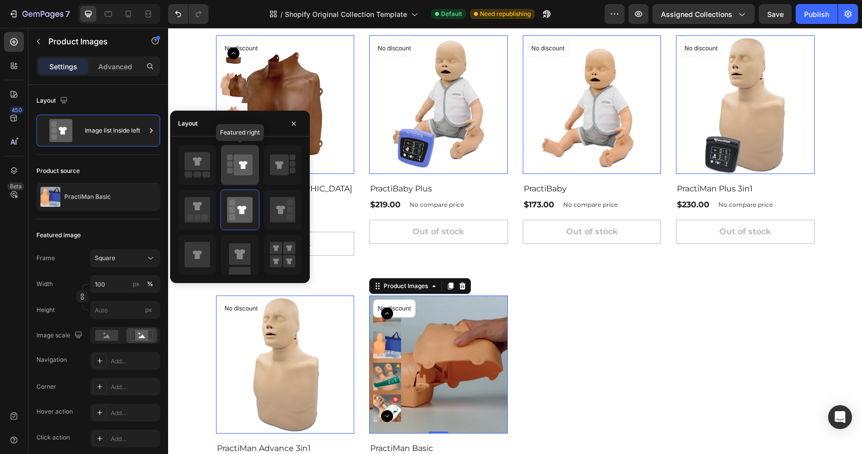
click at [232, 167] on icon at bounding box center [239, 165] width 25 height 28
type input "100"
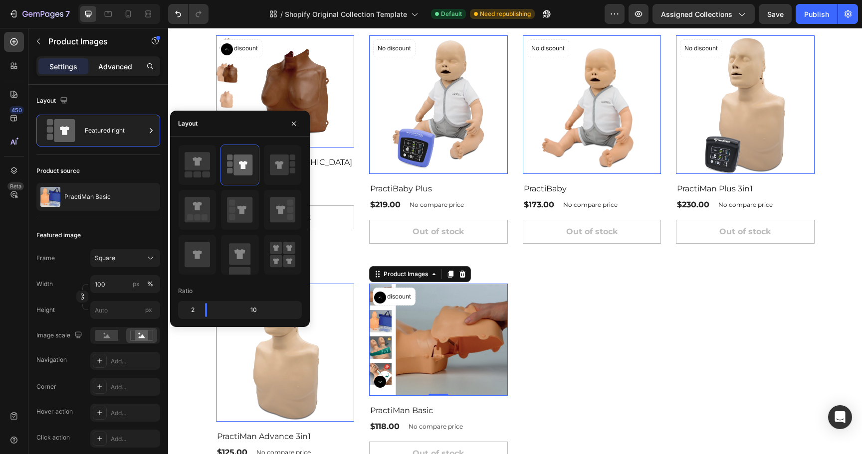
click at [119, 71] on div "Advanced" at bounding box center [115, 66] width 50 height 16
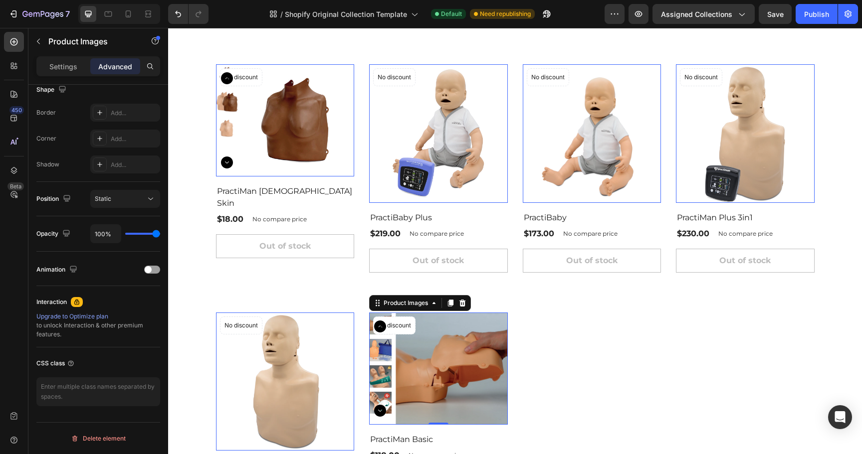
scroll to position [195, 0]
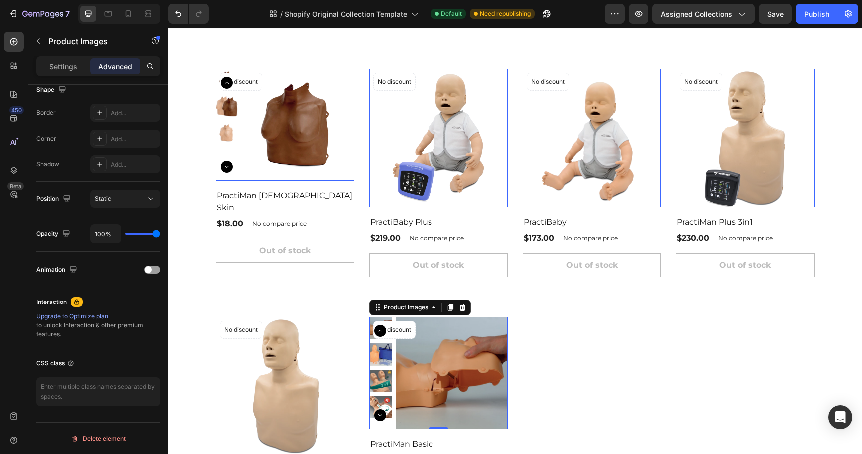
click at [303, 148] on div at bounding box center [298, 125] width 112 height 112
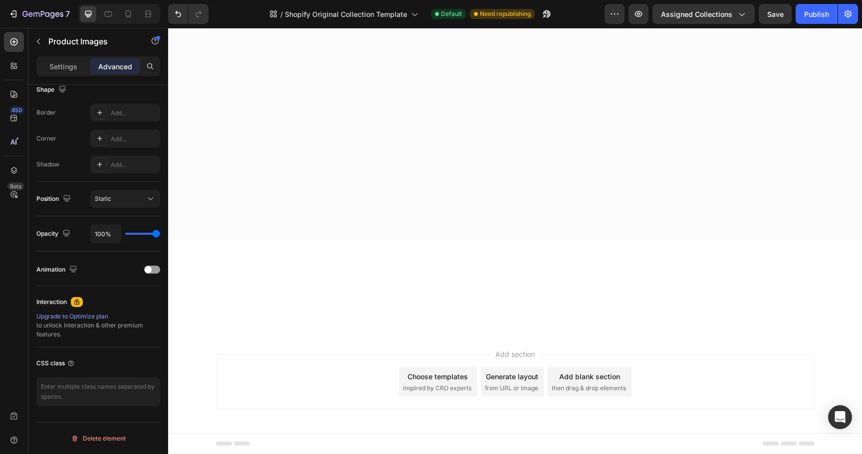
scroll to position [0, 0]
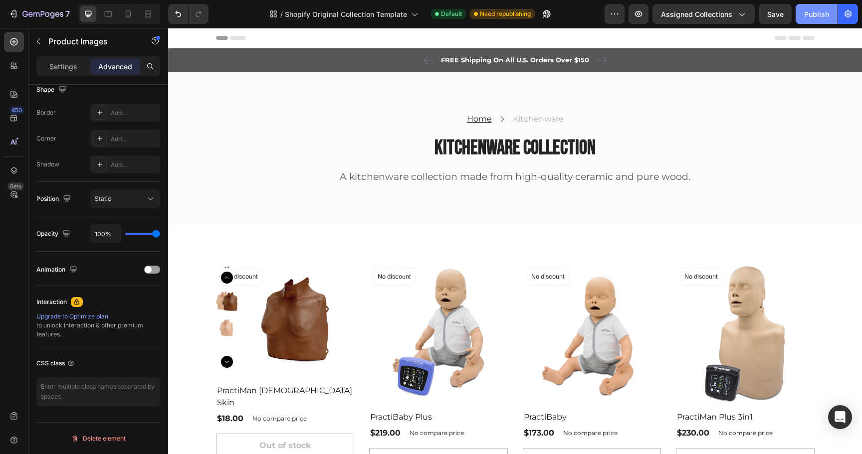
click at [821, 16] on div "Publish" at bounding box center [816, 14] width 25 height 10
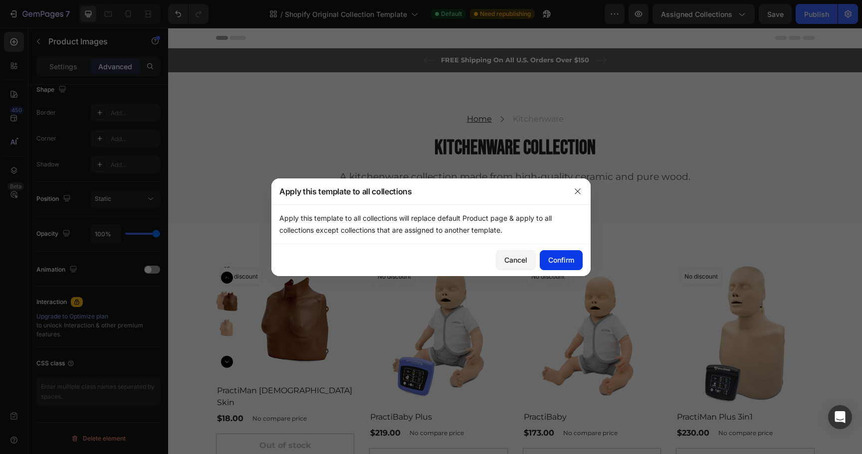
click at [561, 259] on div "Confirm" at bounding box center [561, 260] width 26 height 10
click at [498, 223] on p "Apply this template to all collections will replace default Product page & appl…" at bounding box center [430, 224] width 303 height 24
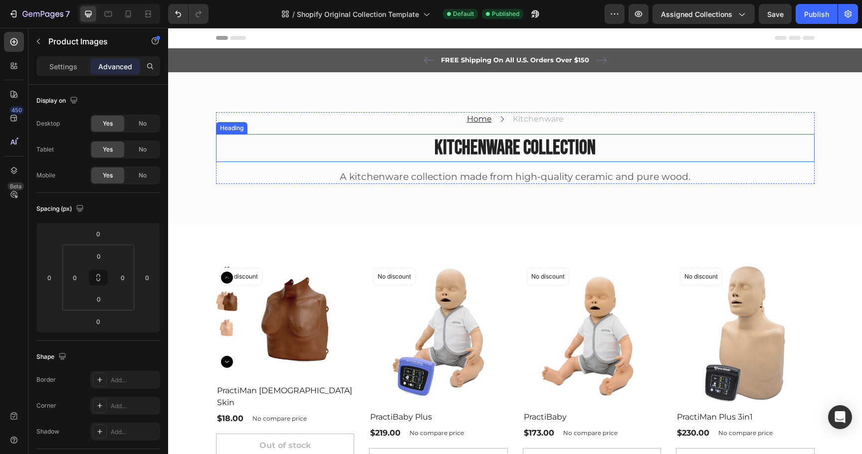
click at [509, 142] on p "Kitchenware Collection" at bounding box center [515, 148] width 597 height 26
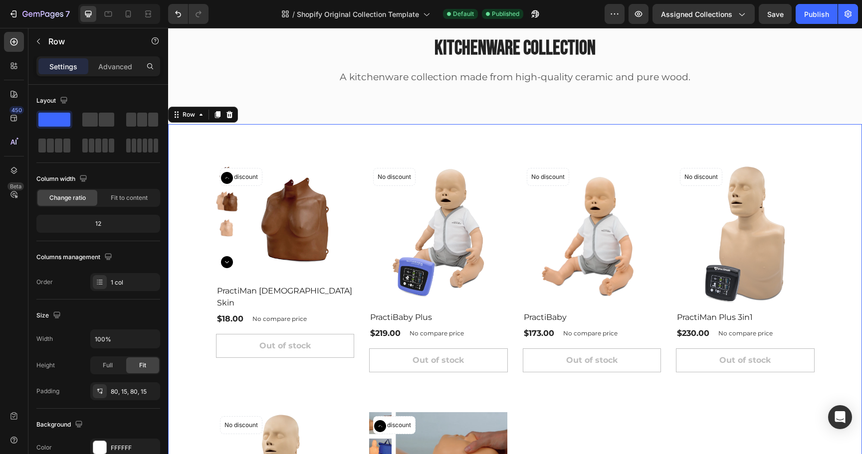
scroll to position [103, 0]
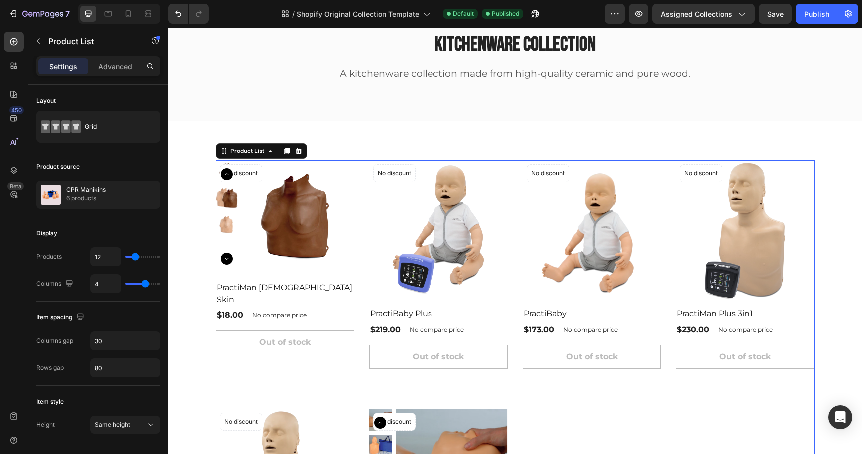
click at [360, 199] on div "Product Images No discount Not be displayed when published Product Badge Row Pr…" at bounding box center [515, 389] width 599 height 456
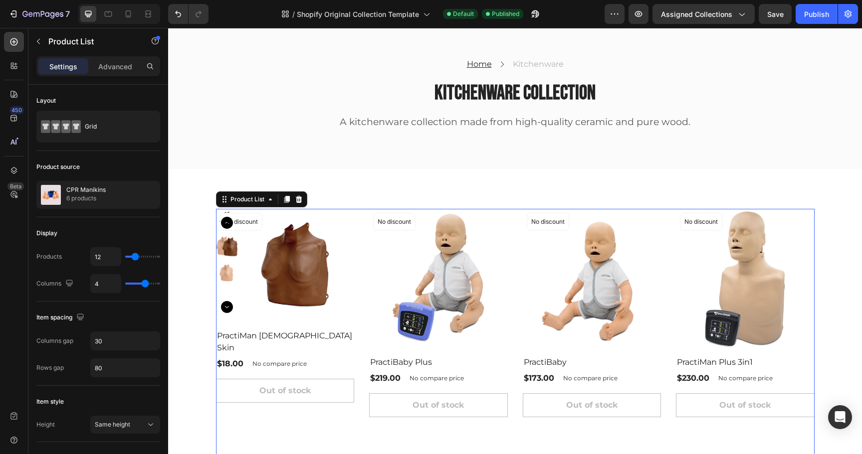
scroll to position [23, 0]
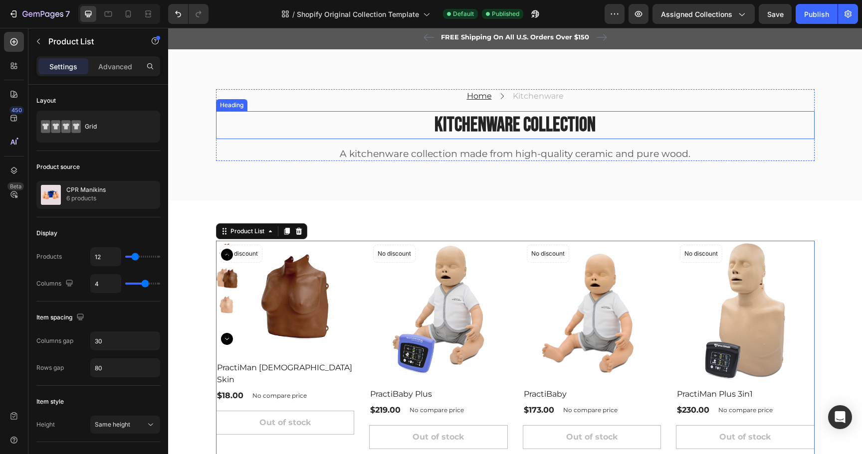
click at [510, 120] on p "Kitchenware Collection" at bounding box center [515, 125] width 597 height 26
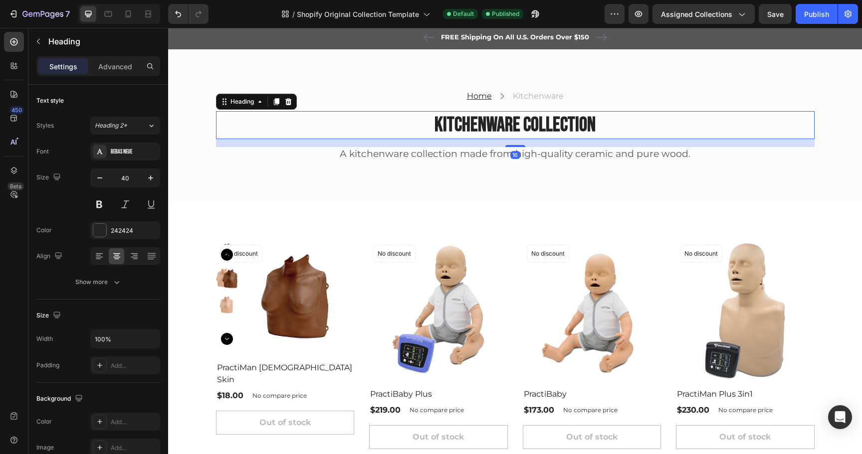
click at [510, 120] on p "Kitchenware Collection" at bounding box center [515, 125] width 597 height 26
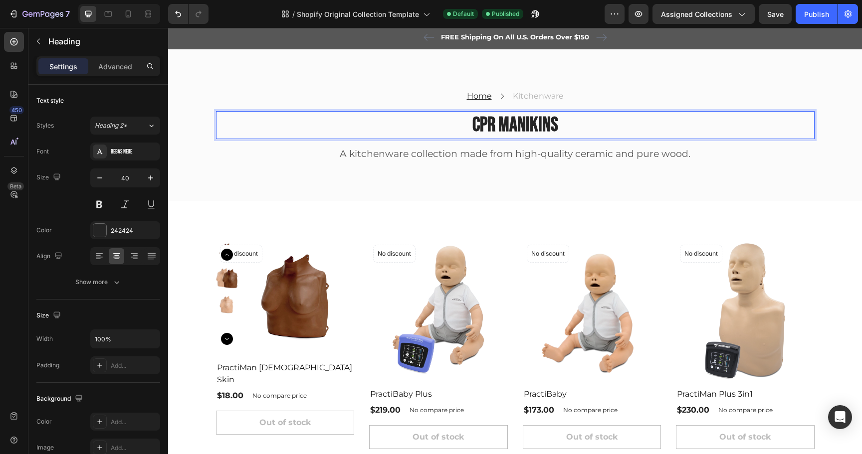
click at [532, 124] on p "CPR Manikins" at bounding box center [515, 125] width 597 height 26
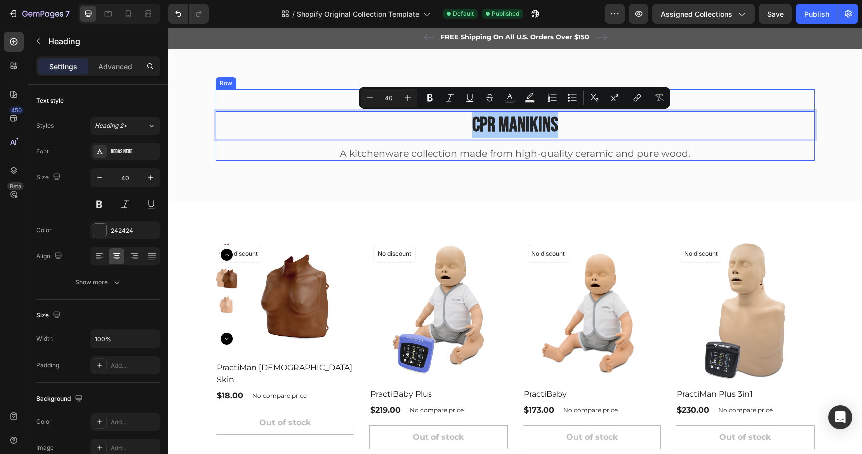
click at [323, 93] on div "Home Text block Icon Kitchenware Text block Row" at bounding box center [515, 96] width 599 height 14
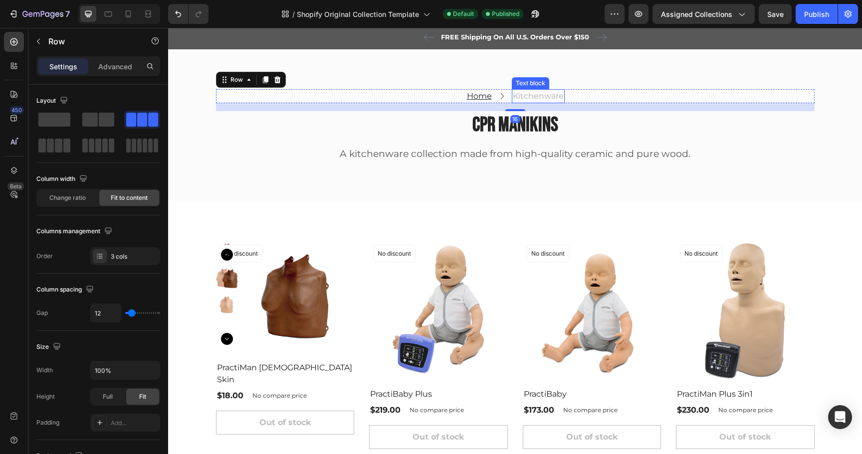
click at [538, 93] on p "Kitchenware" at bounding box center [538, 96] width 51 height 12
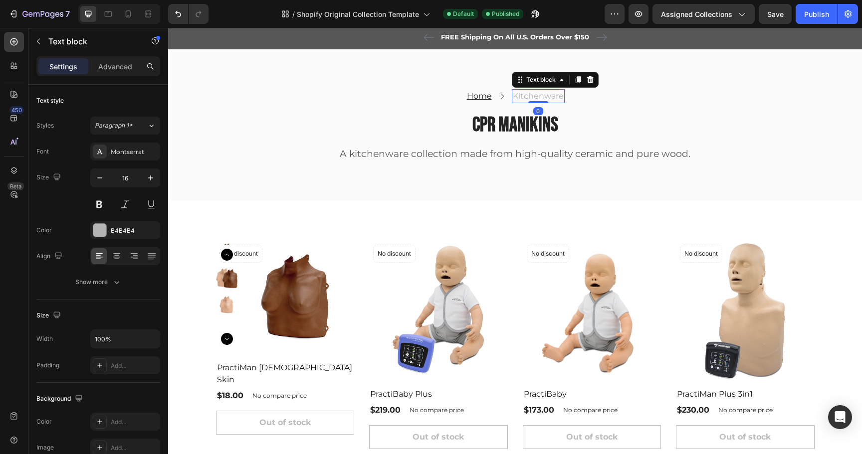
click at [538, 93] on p "Kitchenware" at bounding box center [538, 96] width 51 height 12
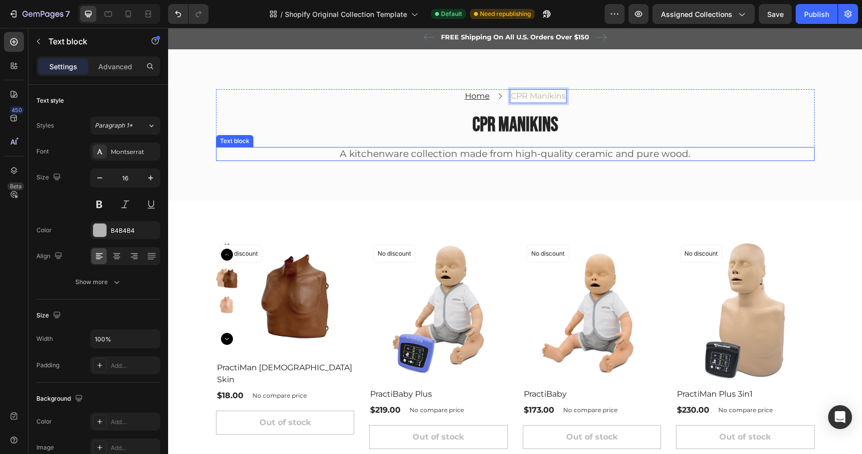
click at [484, 159] on p "A kitchenware collection made from high-quality ceramic and pure wood." at bounding box center [515, 154] width 597 height 12
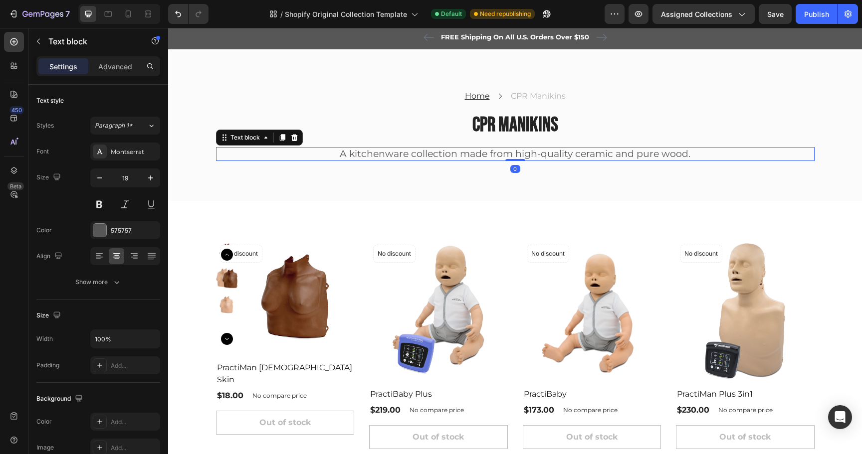
click at [484, 159] on p "A kitchenware collection made from high-quality ceramic and pure wood." at bounding box center [515, 154] width 597 height 12
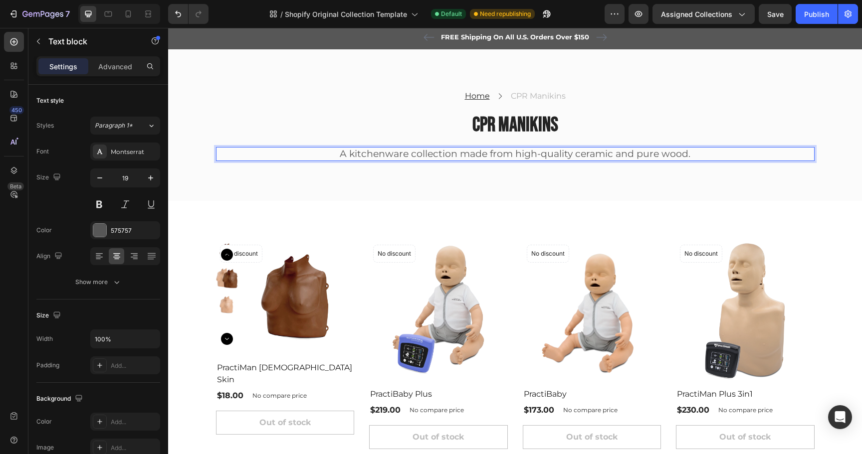
click at [484, 159] on p "A kitchenware collection made from high-quality ceramic and pure wood." at bounding box center [515, 154] width 597 height 12
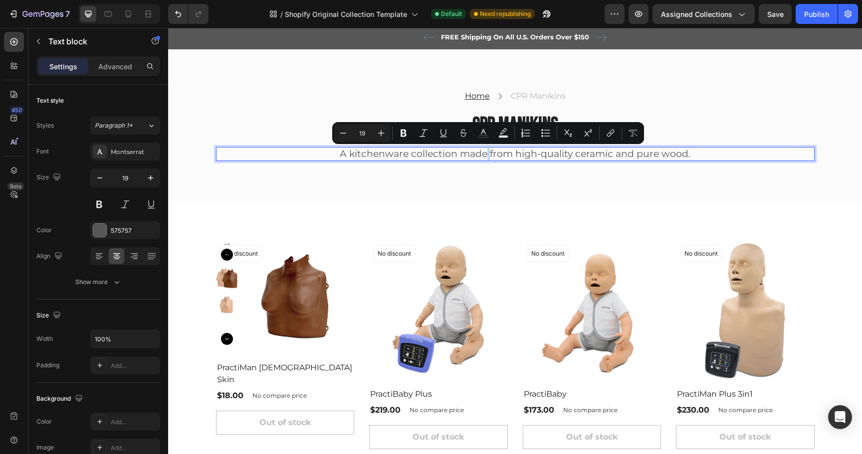
click at [484, 159] on p "A kitchenware collection made from high-quality ceramic and pure wood." at bounding box center [515, 154] width 597 height 12
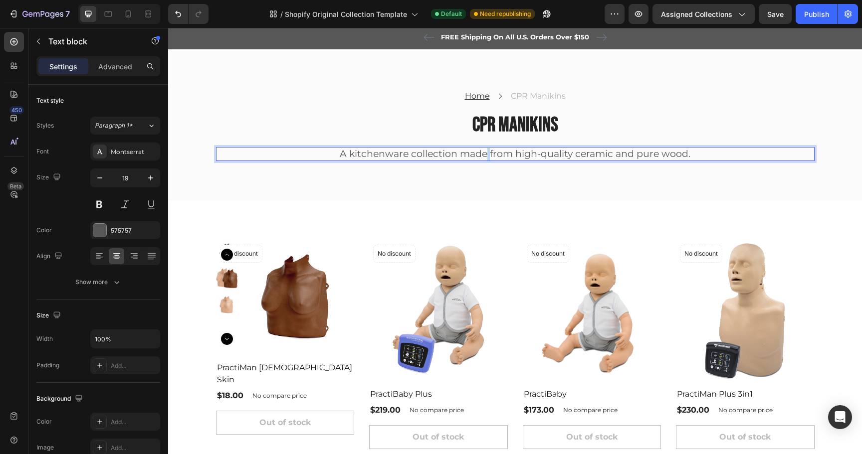
click at [484, 159] on p "A kitchenware collection made from high-quality ceramic and pure wood." at bounding box center [515, 154] width 597 height 12
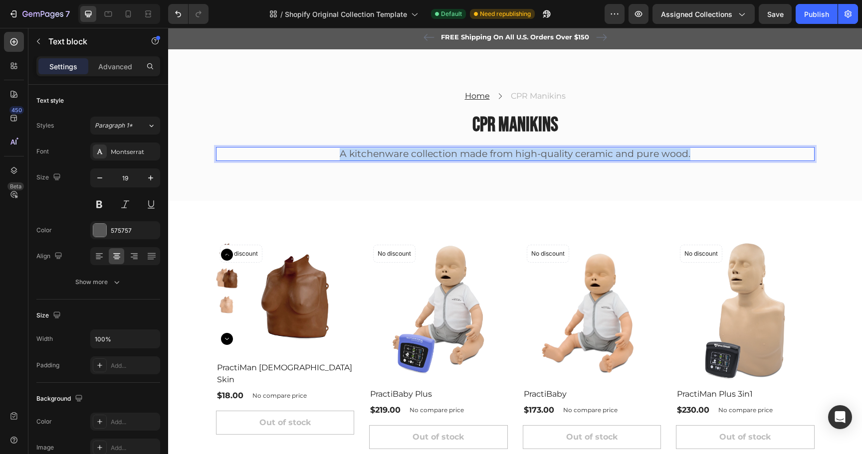
click at [484, 159] on p "A kitchenware collection made from high-quality ceramic and pure wood." at bounding box center [515, 154] width 597 height 12
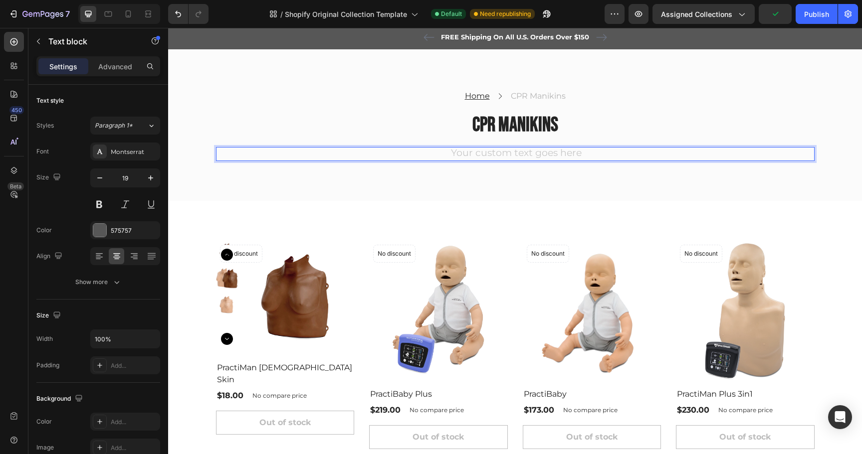
click at [522, 155] on div "Rich Text Editor. Editing area: main" at bounding box center [515, 154] width 599 height 14
click at [524, 153] on p "CPR" at bounding box center [515, 154] width 597 height 12
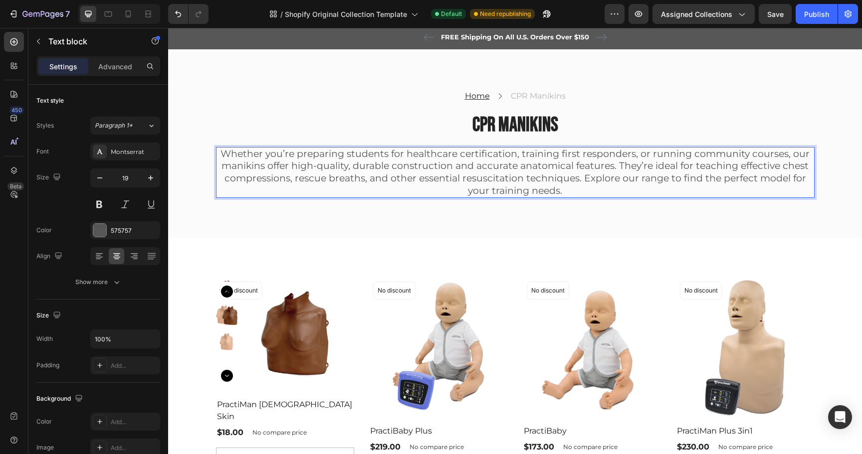
click at [582, 193] on p "Whether you’re preparing students for healthcare certification, training first …" at bounding box center [515, 172] width 597 height 49
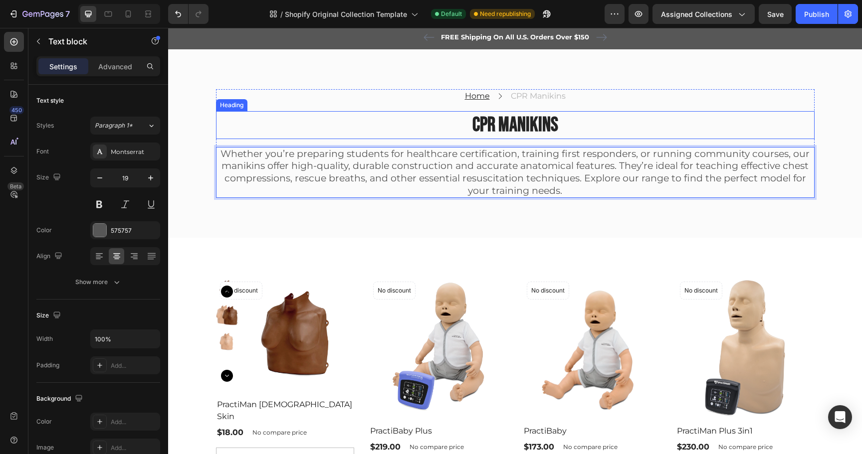
click at [667, 116] on p "CPR Manikins" at bounding box center [515, 125] width 597 height 26
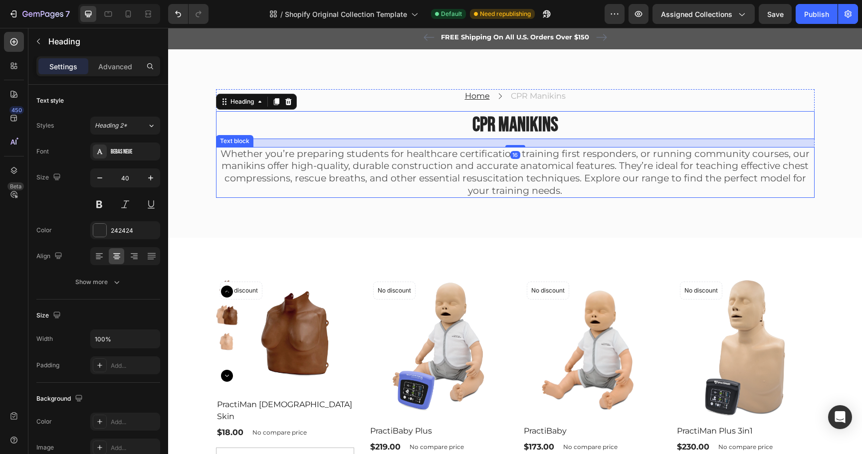
click at [635, 176] on p "Whether you’re preparing students for healthcare certification, training first …" at bounding box center [515, 172] width 597 height 49
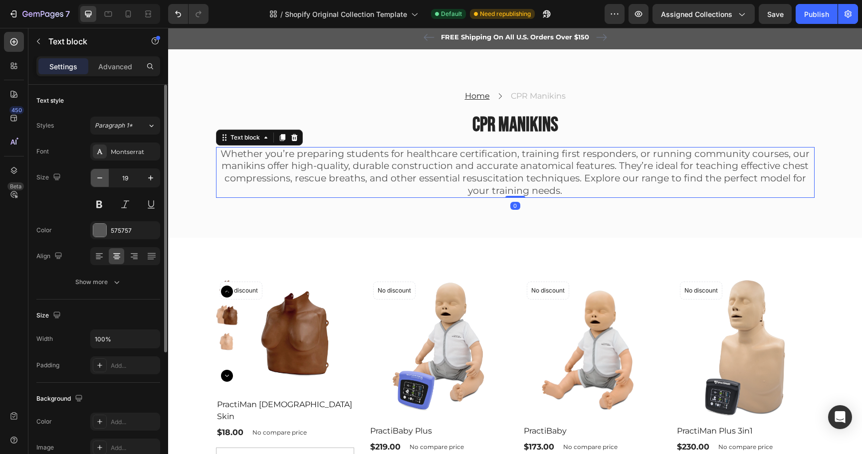
click at [105, 179] on button "button" at bounding box center [100, 178] width 18 height 18
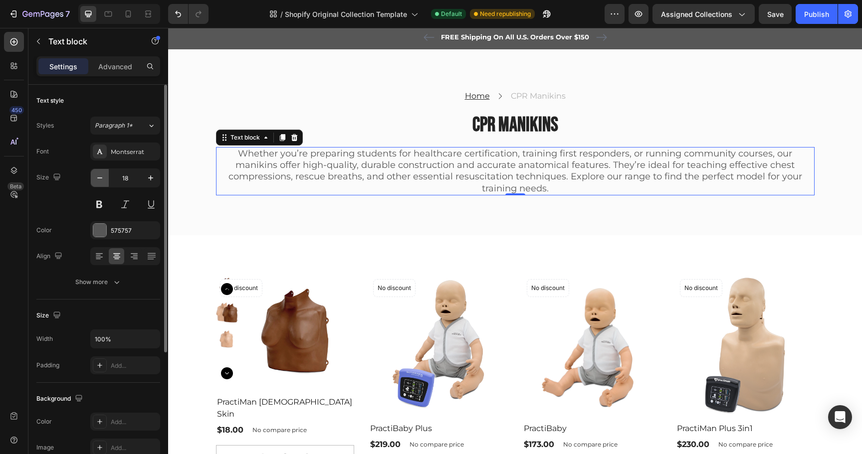
click at [105, 179] on button "button" at bounding box center [100, 178] width 18 height 18
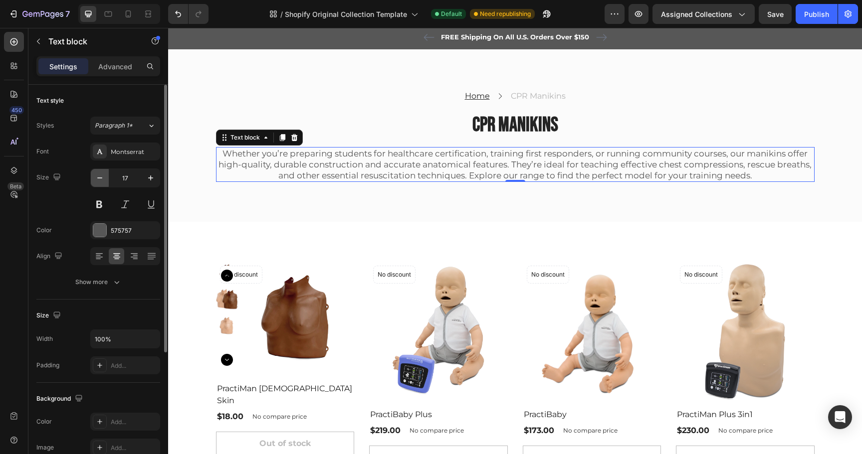
click at [103, 179] on icon "button" at bounding box center [100, 178] width 10 height 10
type input "16"
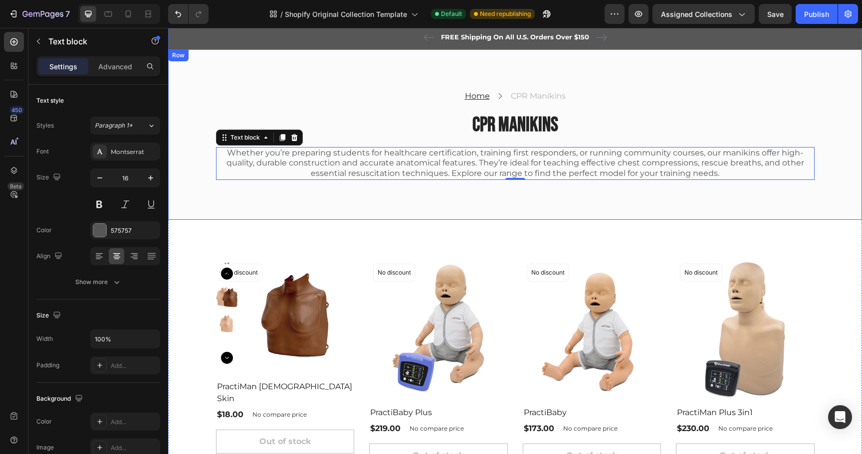
click at [196, 198] on div "Home Text block Icon CPR Manikins Text block Row CPR Manikins Heading Whether y…" at bounding box center [515, 134] width 694 height 171
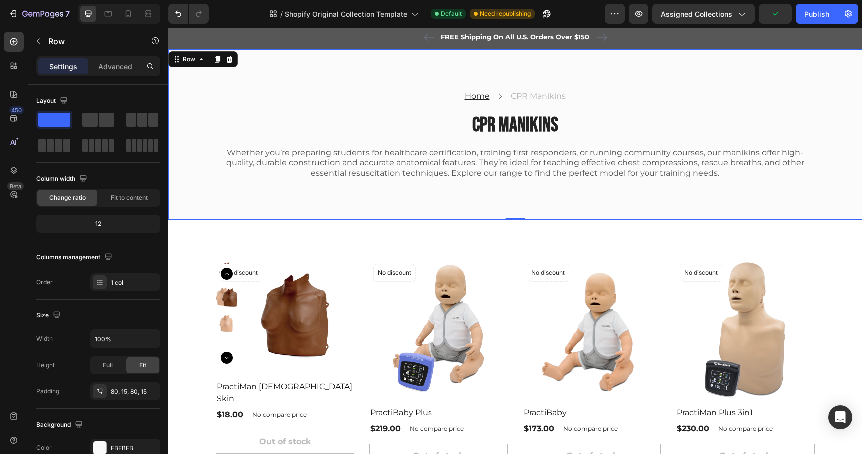
scroll to position [0, 0]
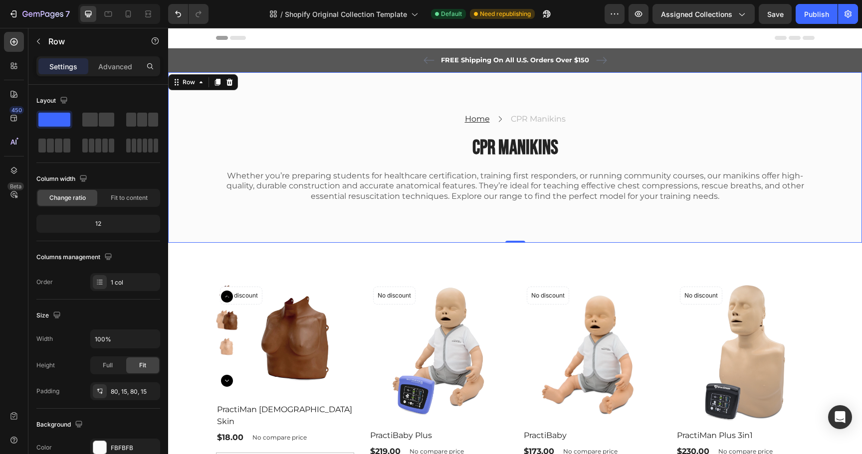
click at [306, 104] on div "Home Text block Icon CPR Manikins Text block Row CPR Manikins Heading Whether y…" at bounding box center [515, 157] width 694 height 171
click at [115, 70] on p "Advanced" at bounding box center [115, 66] width 34 height 10
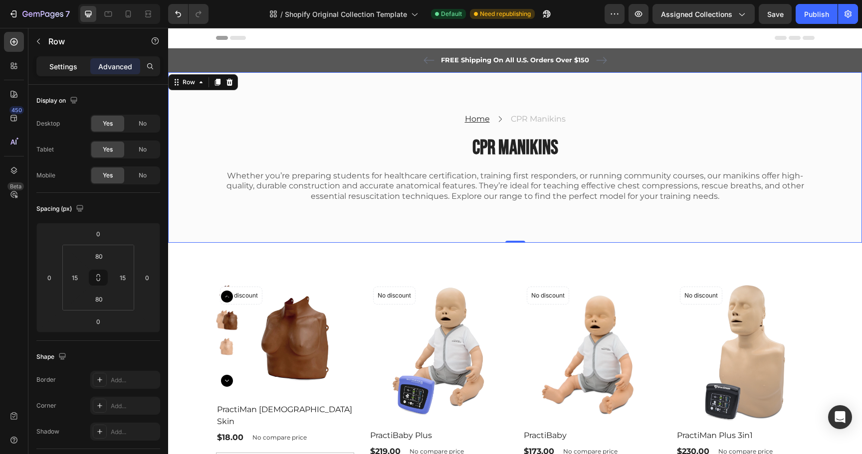
click at [61, 70] on p "Settings" at bounding box center [63, 66] width 28 height 10
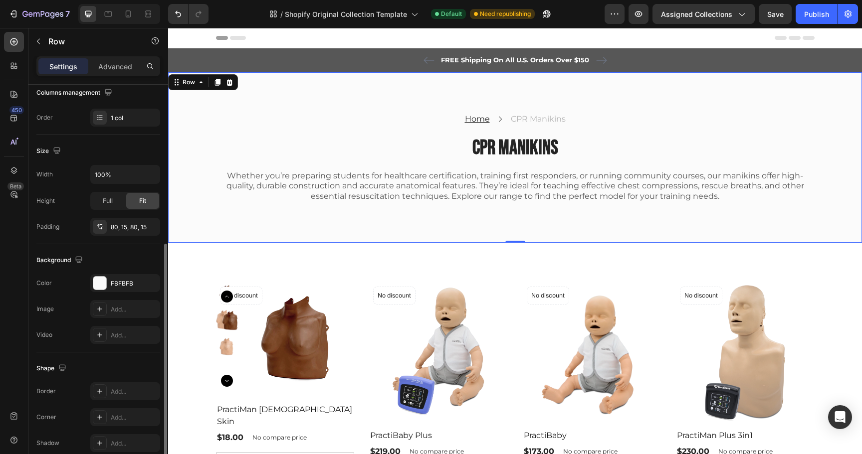
scroll to position [208, 0]
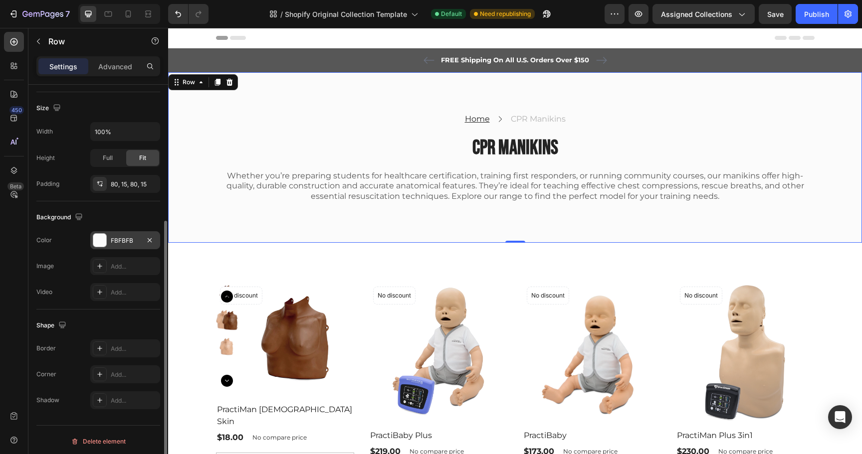
click at [106, 235] on div at bounding box center [99, 240] width 13 height 13
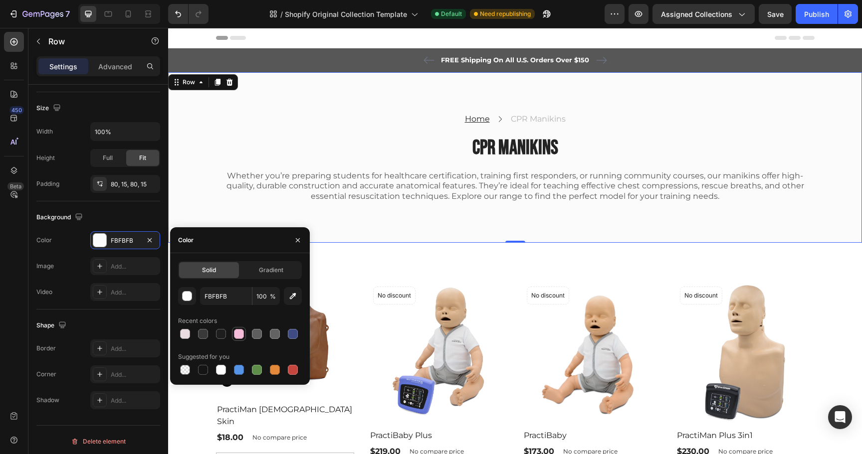
click at [237, 334] on div at bounding box center [239, 334] width 10 height 10
type input "F4BCD8"
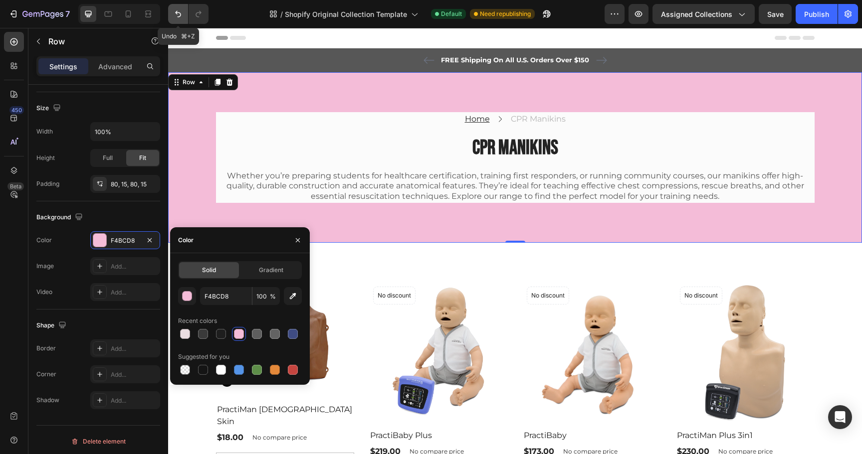
click at [180, 8] on button "Undo/Redo" at bounding box center [178, 14] width 20 height 20
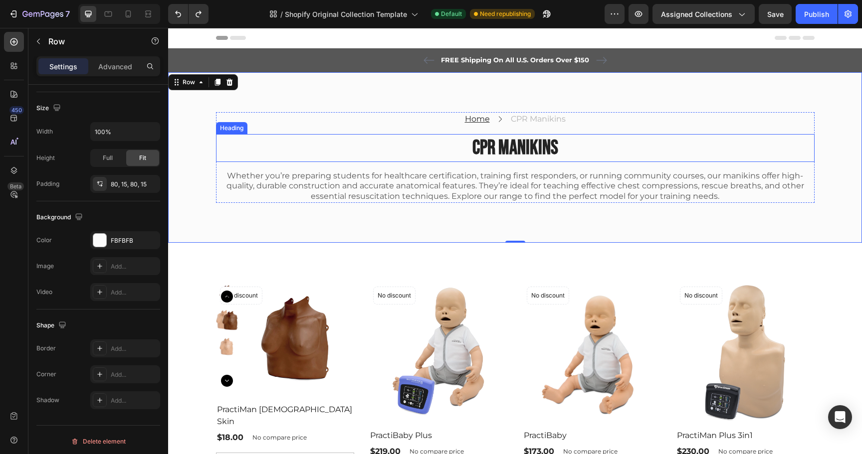
click at [498, 158] on p "CPR Manikins" at bounding box center [515, 148] width 597 height 26
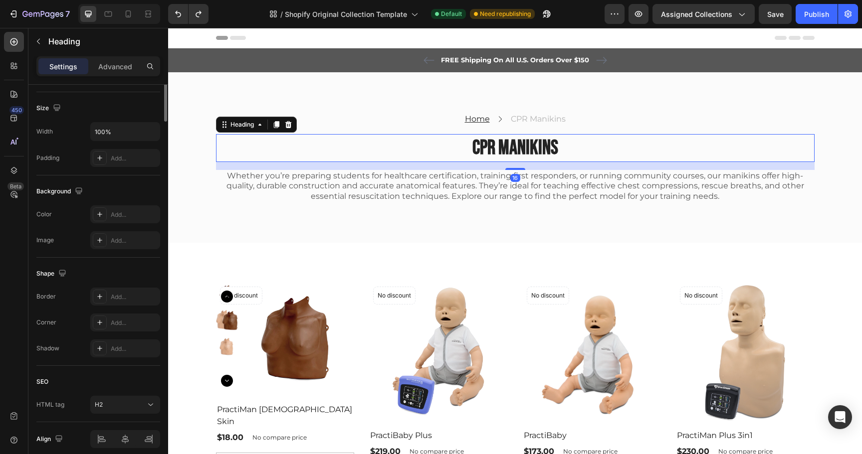
scroll to position [0, 0]
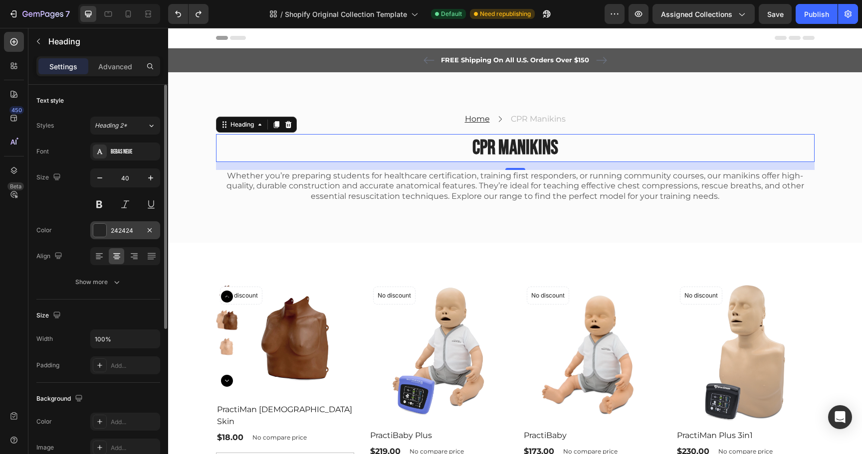
click at [99, 232] on div at bounding box center [99, 230] width 13 height 13
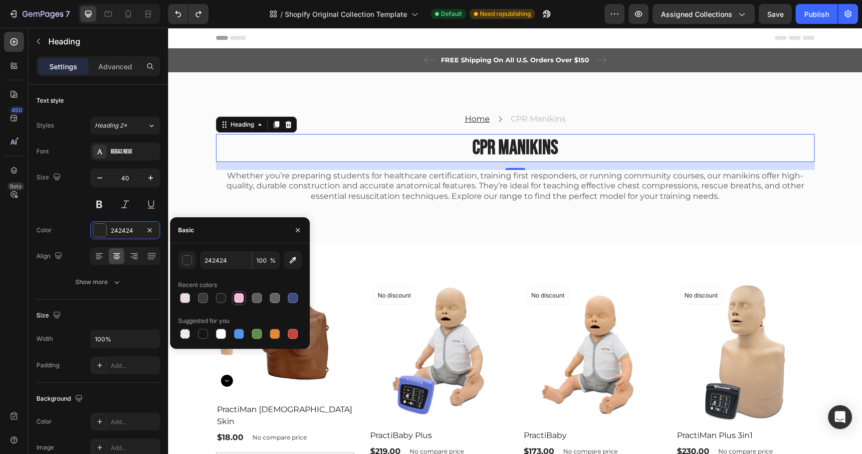
click at [240, 302] on div at bounding box center [239, 298] width 10 height 10
click at [223, 299] on div at bounding box center [221, 298] width 10 height 10
type input "1E1E1E"
click at [380, 81] on div "Home Text block Icon CPR Manikins Text block Row CPR Manikins Heading 16 Whethe…" at bounding box center [515, 157] width 694 height 171
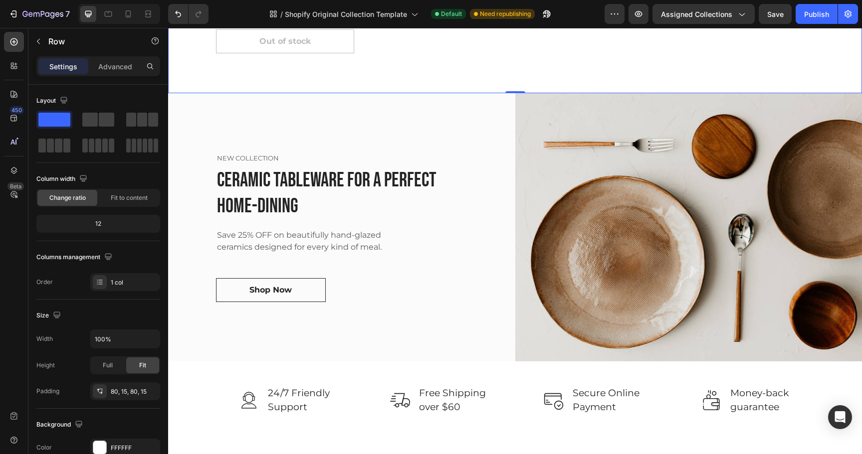
scroll to position [688, 0]
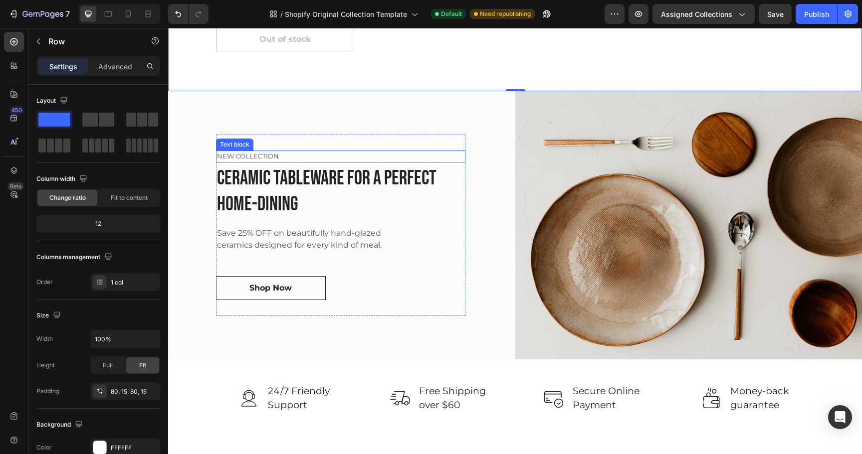
click at [261, 158] on p "NEW COLLECTION" at bounding box center [340, 157] width 247 height 10
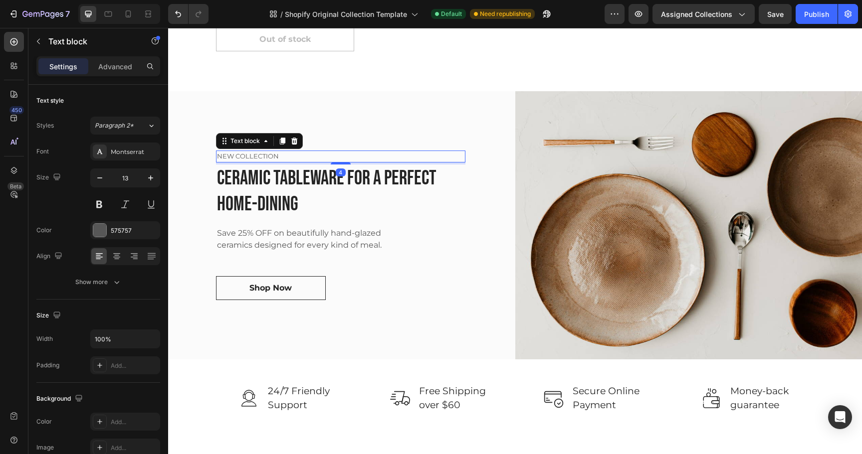
click at [261, 158] on p "NEW COLLECTION" at bounding box center [340, 157] width 247 height 10
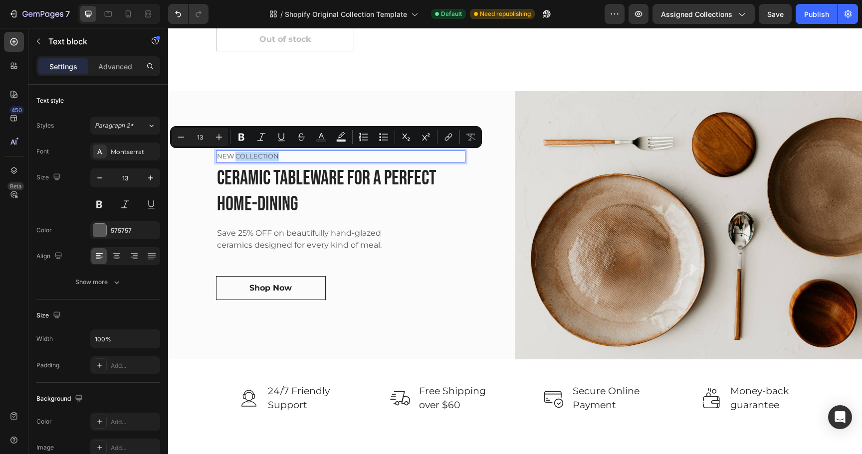
click at [261, 158] on p "NEW COLLECTION" at bounding box center [340, 157] width 247 height 10
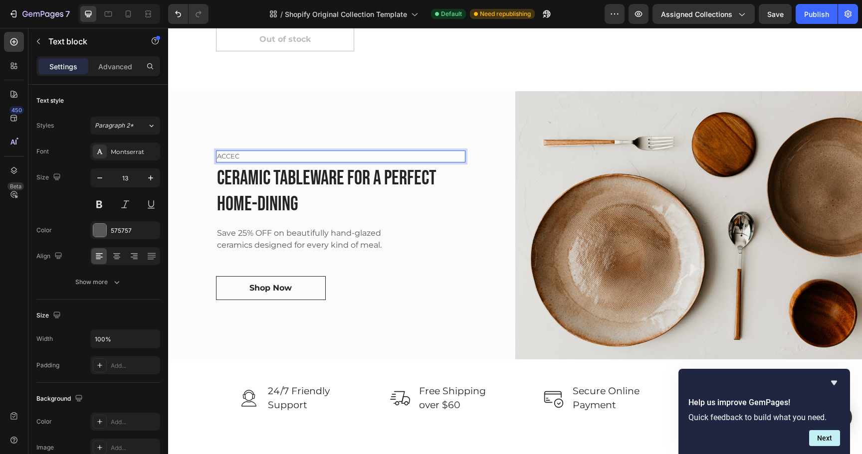
click at [271, 157] on p "ACCEC" at bounding box center [340, 157] width 247 height 10
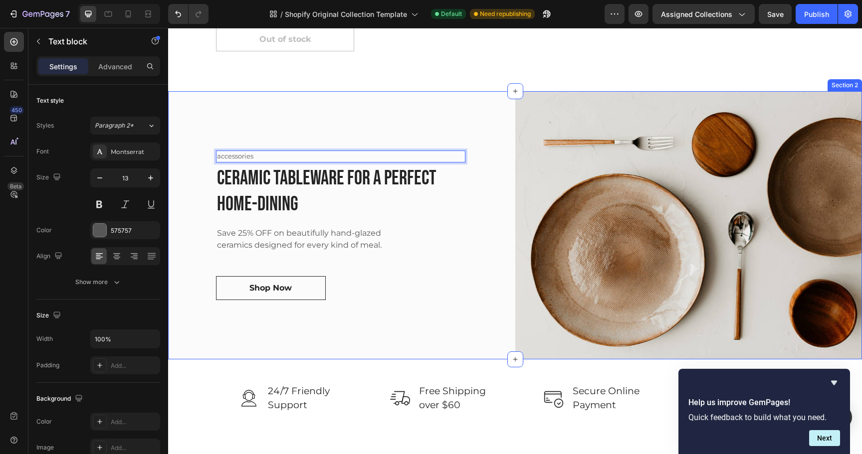
click at [341, 127] on div "accessories Text block 4 Ceramic Tableware for a perfect home-dining Heading Sa…" at bounding box center [341, 225] width 347 height 268
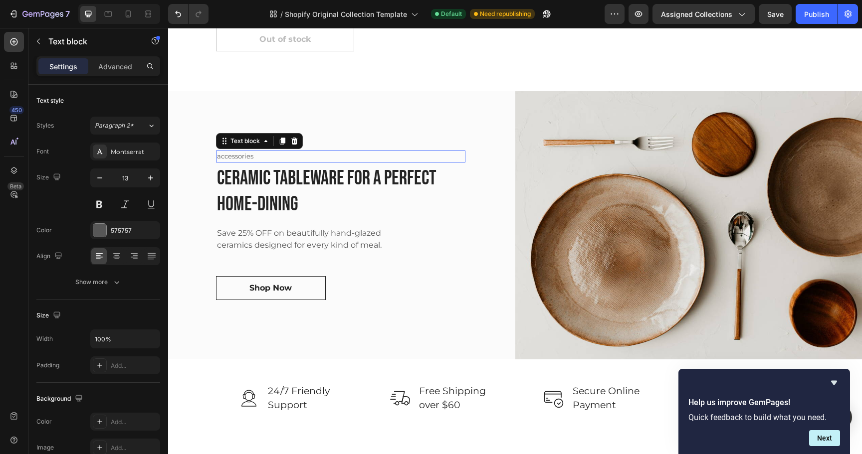
click at [231, 158] on p "accessories" at bounding box center [340, 157] width 247 height 10
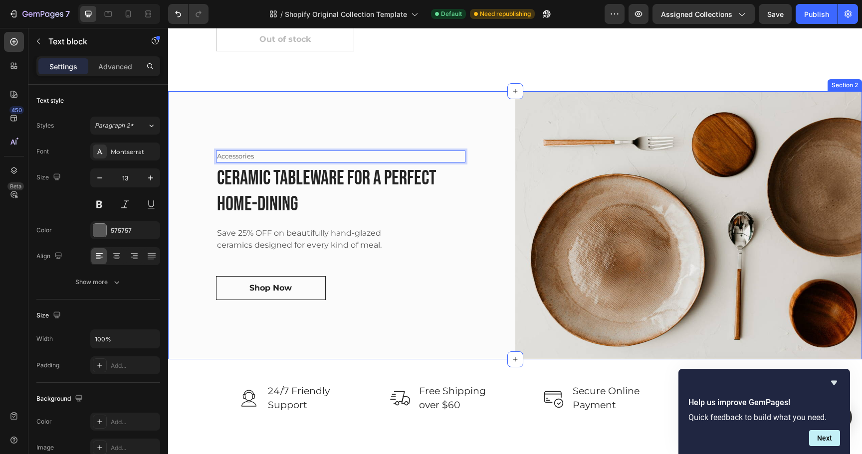
click at [289, 126] on div "Accessories Text block 4 Ceramic Tableware for a perfect home-dining Heading Sa…" at bounding box center [341, 225] width 347 height 268
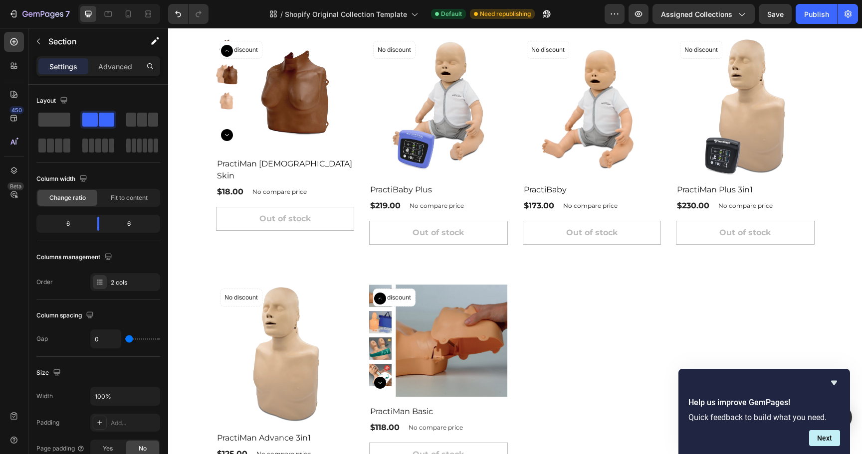
scroll to position [0, 0]
